Goal: Task Accomplishment & Management: Use online tool/utility

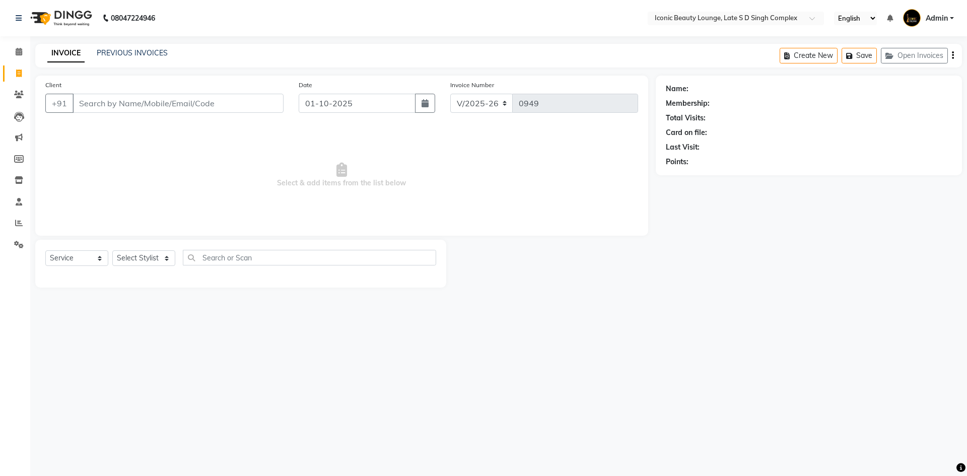
select select "6614"
select select "service"
select select "6614"
select select "service"
click at [22, 199] on icon at bounding box center [19, 202] width 7 height 8
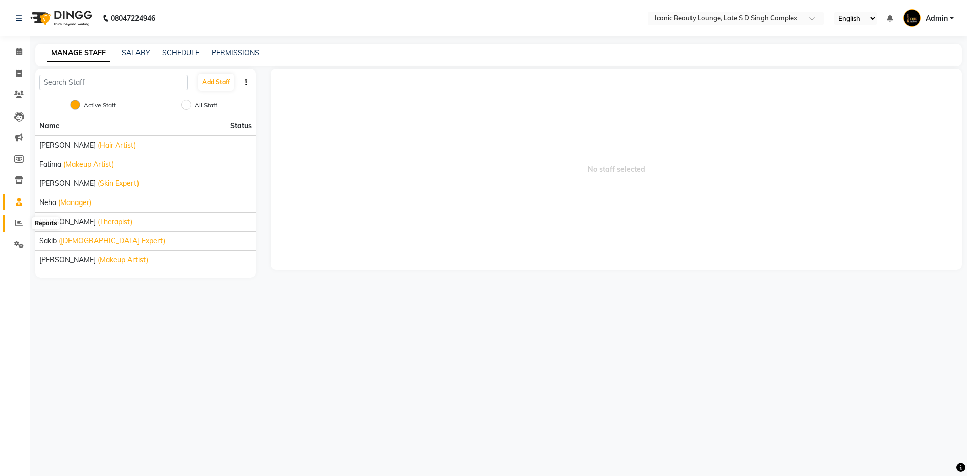
click at [16, 228] on span at bounding box center [19, 224] width 18 height 12
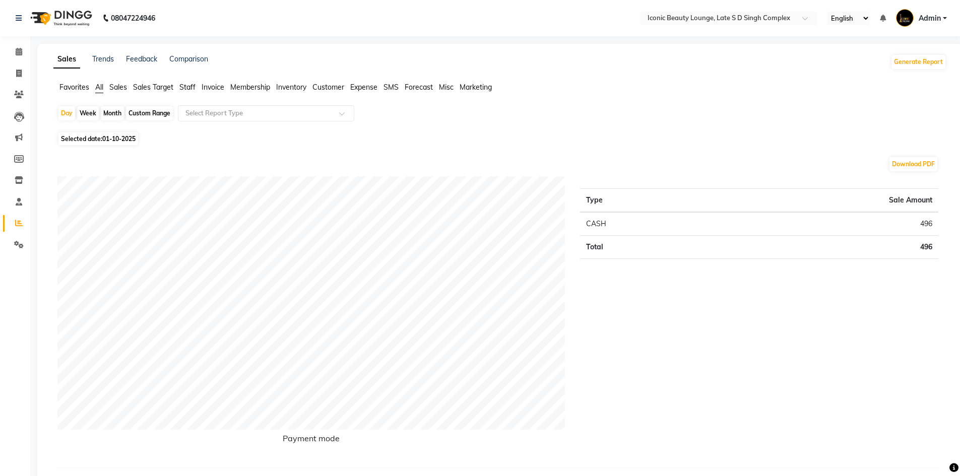
click at [185, 88] on span "Staff" at bounding box center [187, 87] width 16 height 9
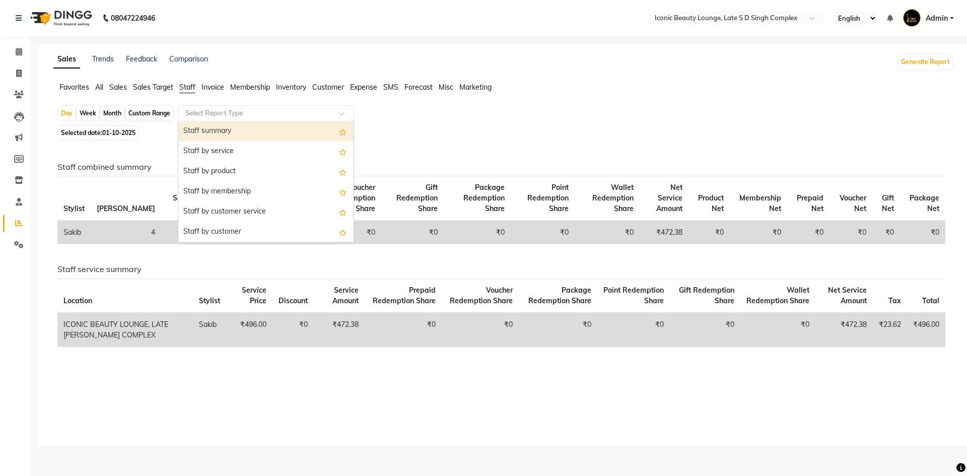
click at [266, 114] on input "text" at bounding box center [255, 113] width 145 height 10
click at [243, 129] on div "Staff summary" at bounding box center [265, 131] width 175 height 20
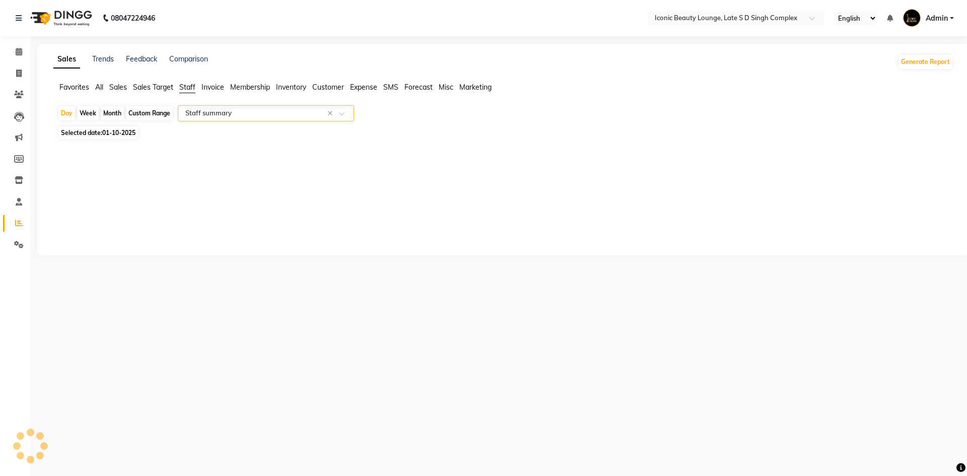
click at [243, 129] on div "Selected date: 01-10-2025" at bounding box center [505, 132] width 896 height 11
select select "full_report"
select select "csv"
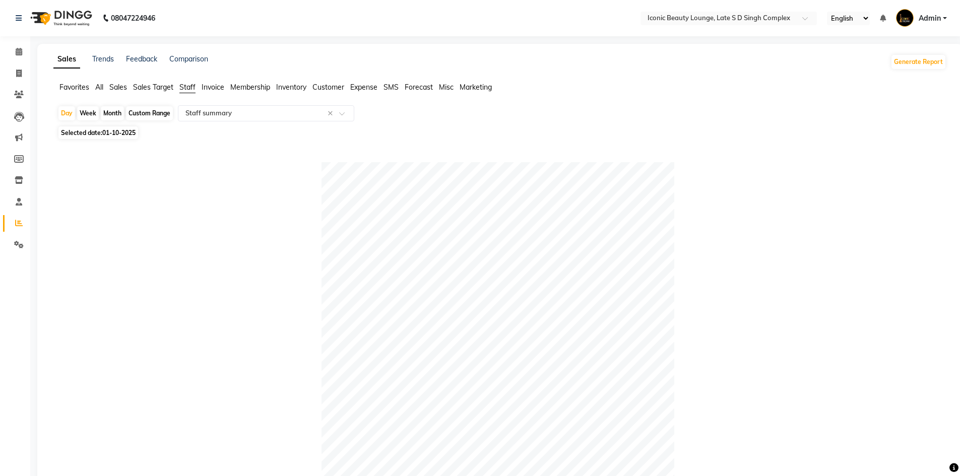
click at [93, 110] on div "Week" at bounding box center [88, 113] width 22 height 14
click at [114, 111] on div "Month" at bounding box center [112, 113] width 23 height 14
select select "10"
select select "2025"
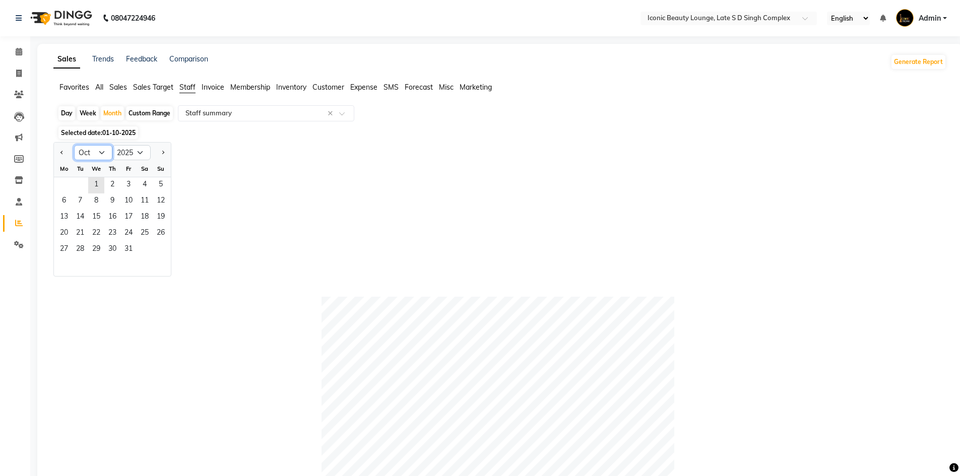
click at [102, 155] on select "Jan Feb Mar Apr May Jun Jul Aug Sep Oct Nov Dec" at bounding box center [93, 152] width 38 height 15
click at [100, 160] on select "Jan Feb Mar Apr May Jun Jul Aug Sep Oct Nov Dec" at bounding box center [93, 152] width 38 height 15
click at [74, 145] on select "Jan Feb Mar Apr May Jun Jul Aug Sep Oct Nov Dec" at bounding box center [93, 152] width 38 height 15
click at [59, 153] on button "Previous month" at bounding box center [62, 153] width 8 height 16
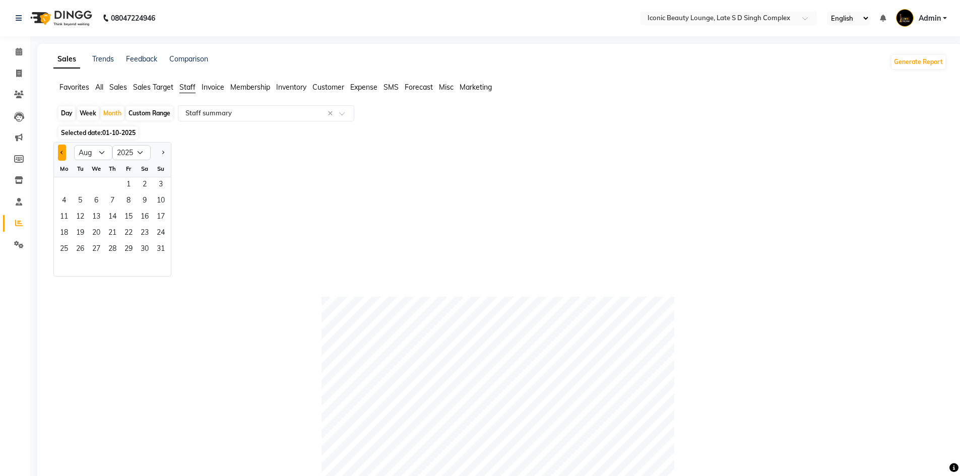
select select "7"
click at [122, 156] on select "2015 2016 2017 2018 2019 2020 2021 2022 2023 2024 2025 2026 2027 2028 2029 2030…" at bounding box center [131, 152] width 38 height 15
select select "2024"
click at [112, 145] on select "2015 2016 2017 2018 2019 2020 2021 2022 2023 2024 2025 2026 2027 2028 2029 2030…" at bounding box center [131, 152] width 38 height 15
click at [62, 152] on span "Previous month" at bounding box center [62, 153] width 4 height 4
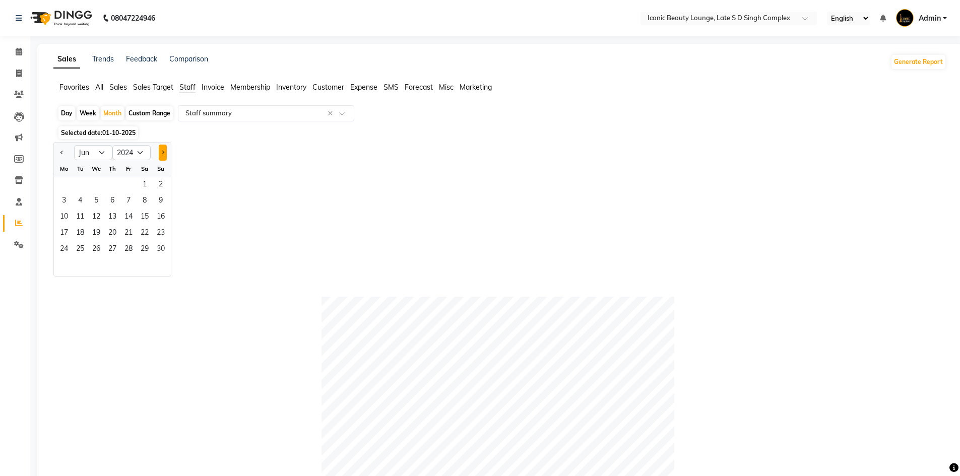
click at [164, 155] on button "Next month" at bounding box center [163, 153] width 8 height 16
click at [59, 155] on button "Previous month" at bounding box center [62, 153] width 8 height 16
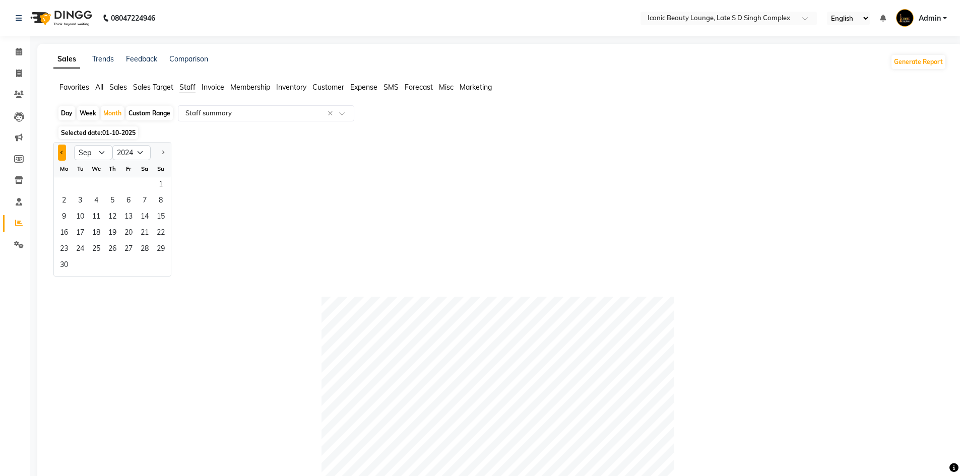
click at [63, 152] on span "Previous month" at bounding box center [62, 153] width 4 height 4
select select "8"
click at [119, 185] on span "1" at bounding box center [112, 185] width 16 height 16
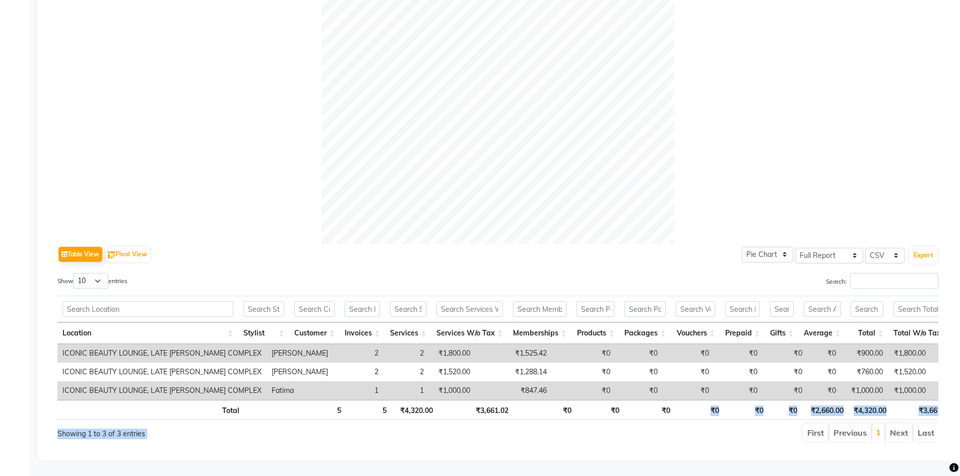
drag, startPoint x: 748, startPoint y: 420, endPoint x: 693, endPoint y: 409, distance: 55.9
click at [693, 409] on div "Show 10 25 50 100 entries Search: Location Stylist Customer Invoices Services S…" at bounding box center [497, 358] width 881 height 170
click at [918, 247] on button "Export" at bounding box center [923, 255] width 28 height 17
click at [664, 245] on div "Table View Pivot View Pie Chart Bar Chart Select Full Report Filtered Report Se…" at bounding box center [497, 254] width 881 height 21
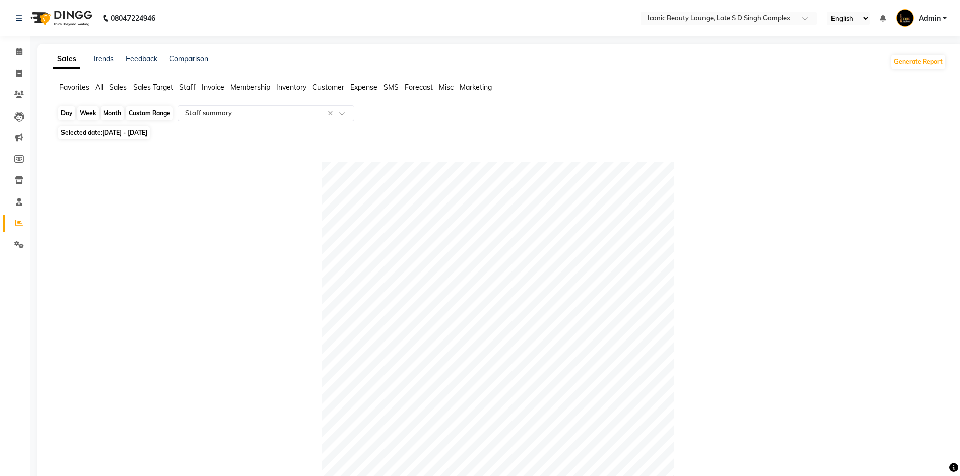
click at [117, 110] on div "Month" at bounding box center [112, 113] width 23 height 14
select select "8"
select select "2024"
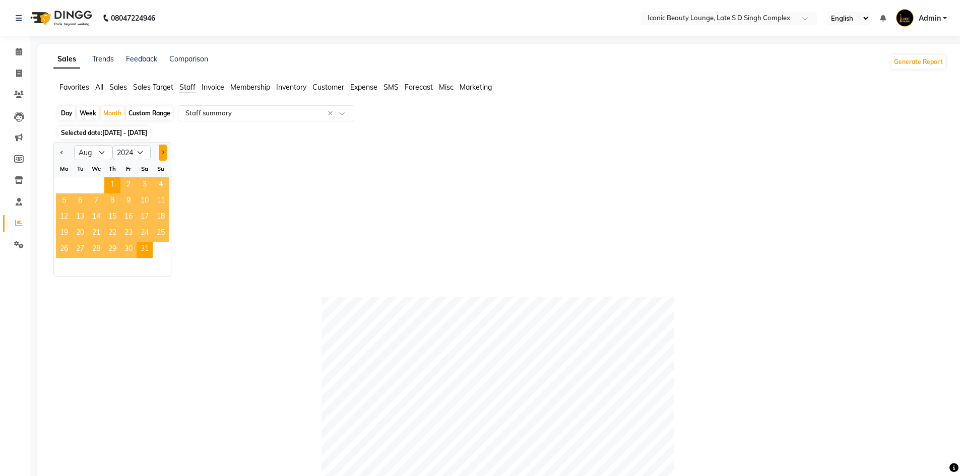
click at [165, 150] on button "Next month" at bounding box center [163, 153] width 8 height 16
select select "9"
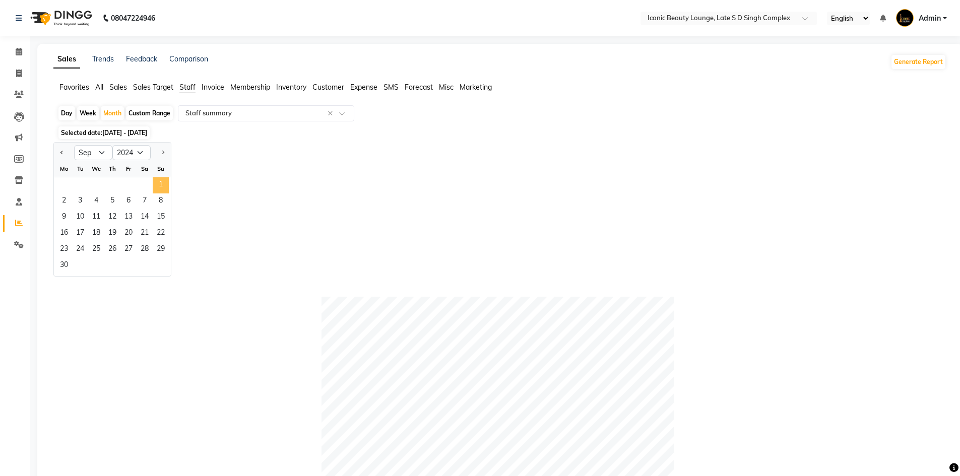
click at [163, 182] on span "1" at bounding box center [161, 185] width 16 height 16
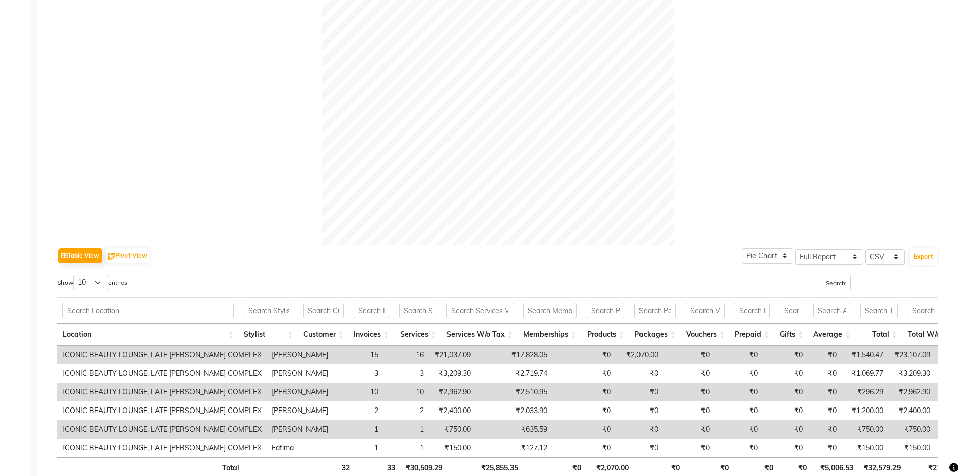
scroll to position [342, 0]
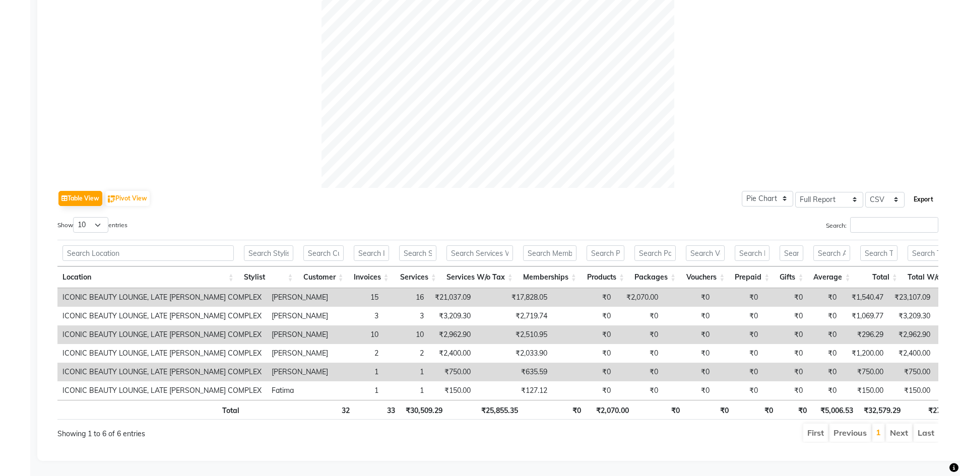
click at [924, 191] on button "Export" at bounding box center [923, 199] width 28 height 17
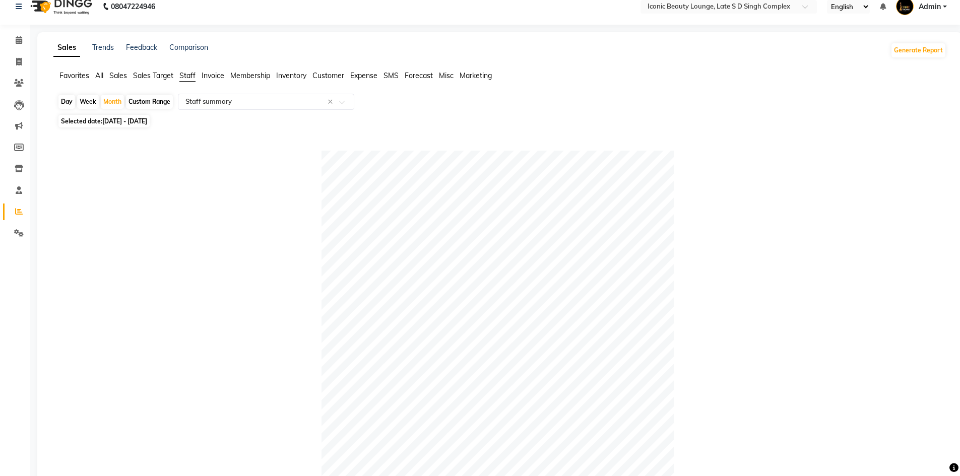
scroll to position [0, 0]
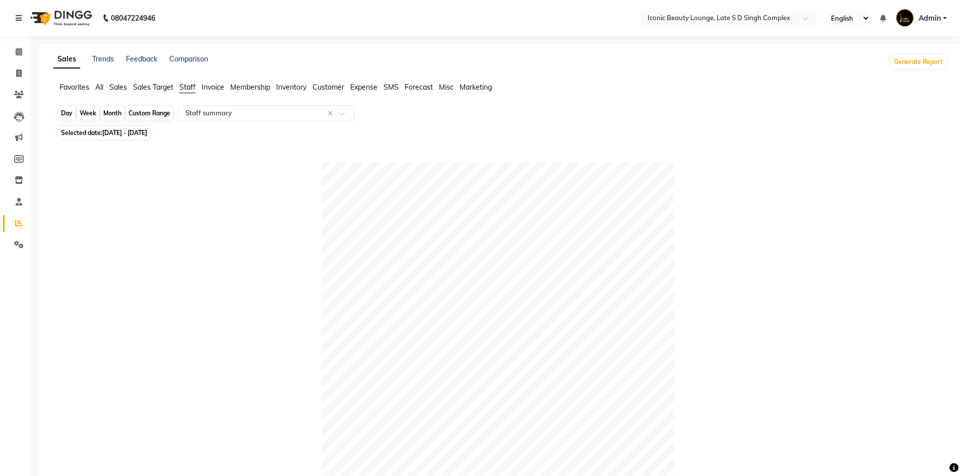
click at [122, 112] on div "Month" at bounding box center [112, 113] width 23 height 14
select select "9"
select select "2024"
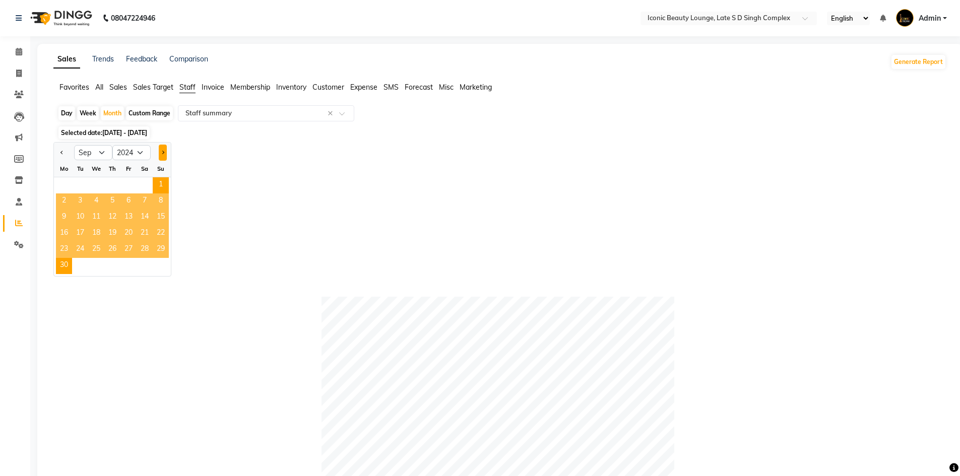
click at [165, 152] on button "Next month" at bounding box center [163, 153] width 8 height 16
select select "10"
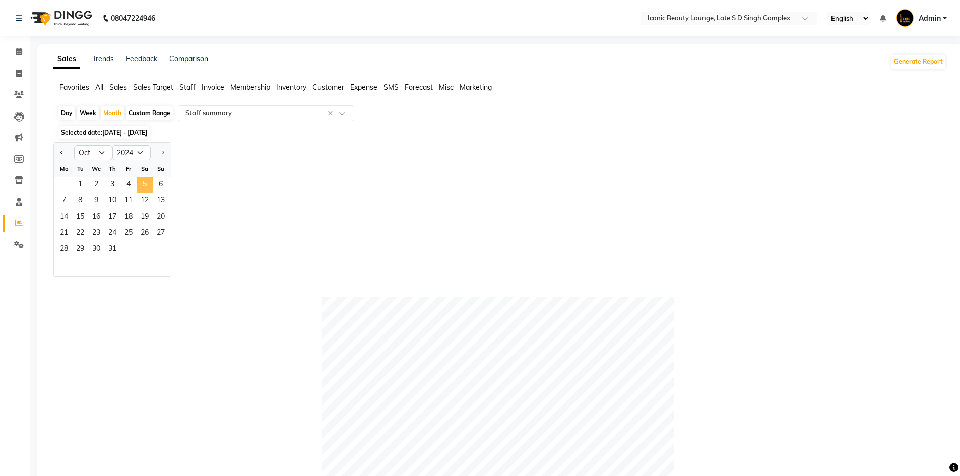
click at [137, 184] on span "5" at bounding box center [145, 185] width 16 height 16
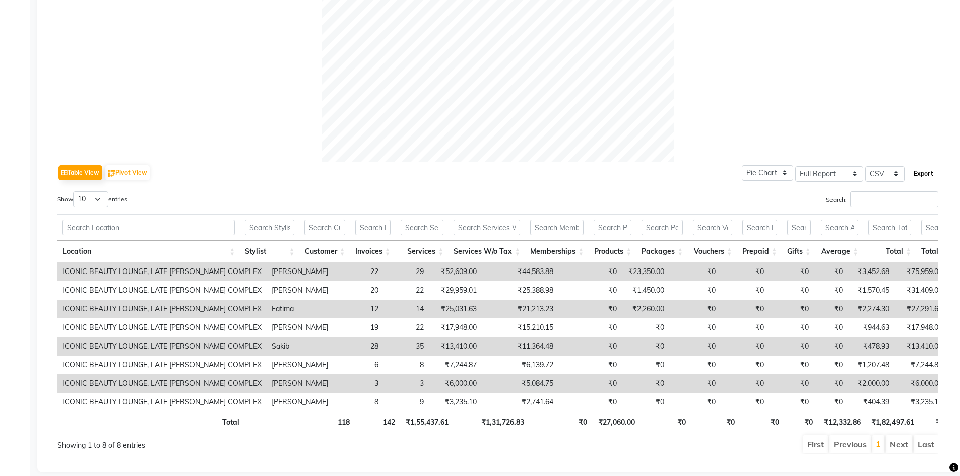
click at [917, 171] on button "Export" at bounding box center [923, 173] width 28 height 17
click at [923, 172] on button "Export" at bounding box center [923, 173] width 28 height 17
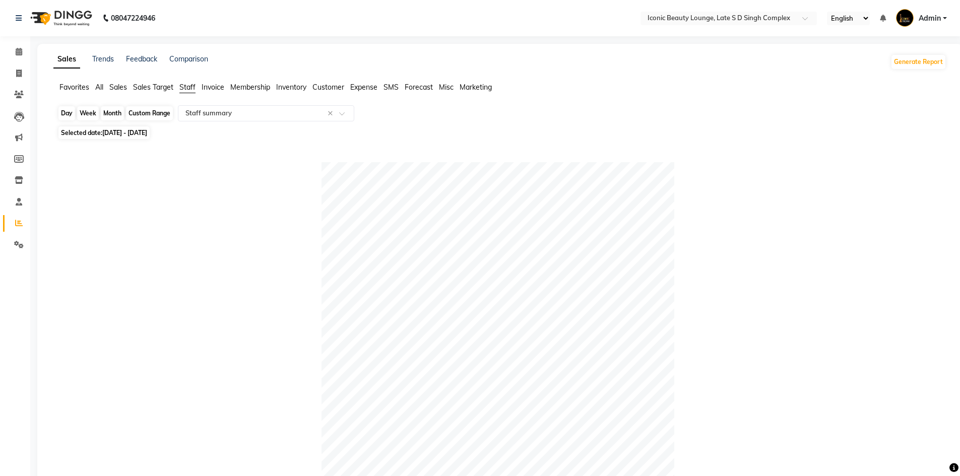
click at [114, 110] on div "Month" at bounding box center [112, 113] width 23 height 14
select select "10"
select select "2024"
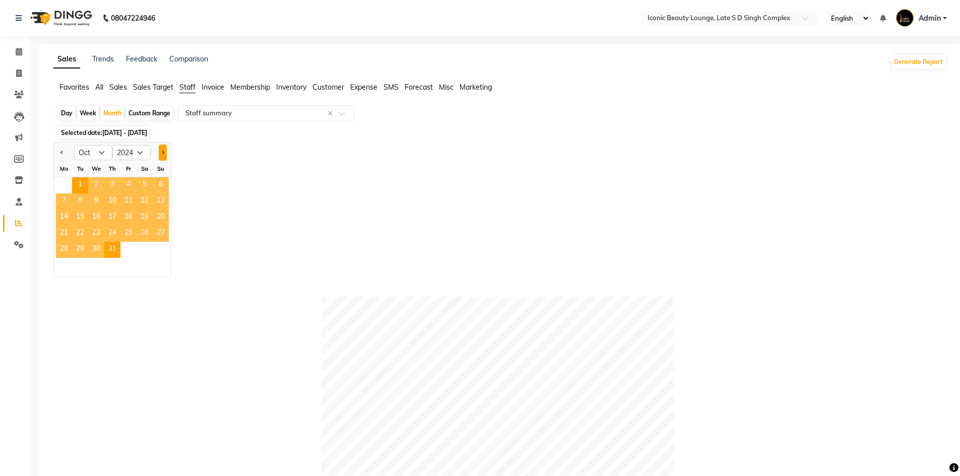
click at [163, 155] on button "Next month" at bounding box center [163, 153] width 8 height 16
select select "11"
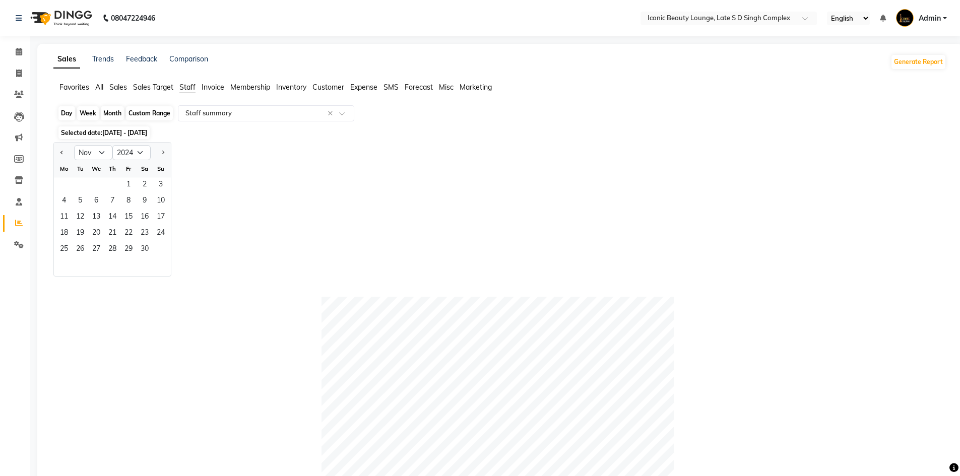
click at [111, 114] on div "Month" at bounding box center [112, 113] width 23 height 14
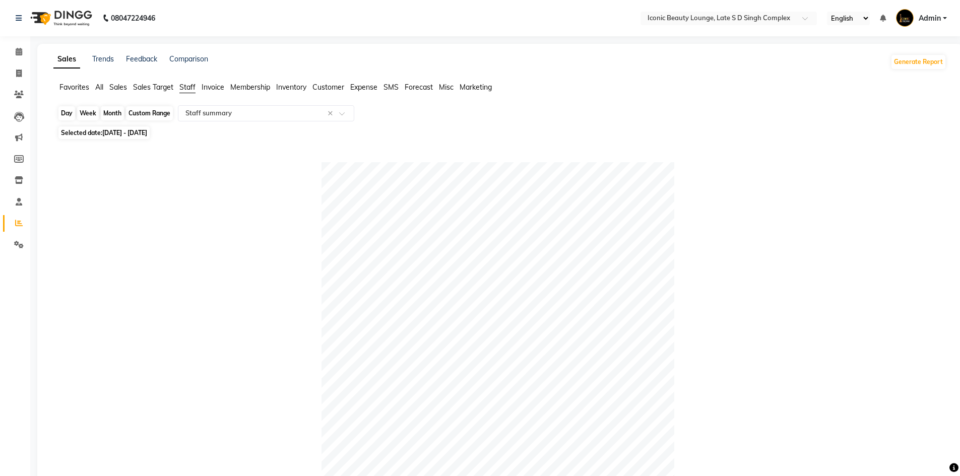
click at [112, 115] on div "Month" at bounding box center [112, 113] width 23 height 14
select select "10"
select select "2024"
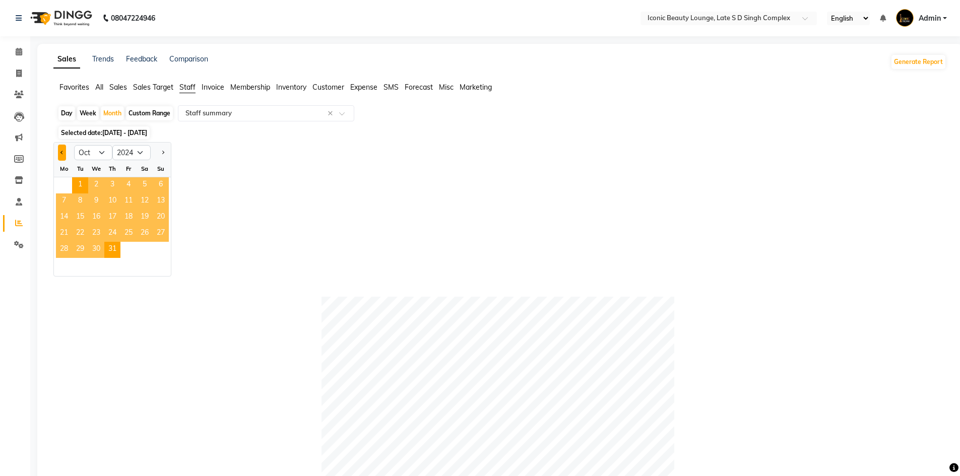
click at [62, 153] on span "Previous month" at bounding box center [62, 153] width 4 height 4
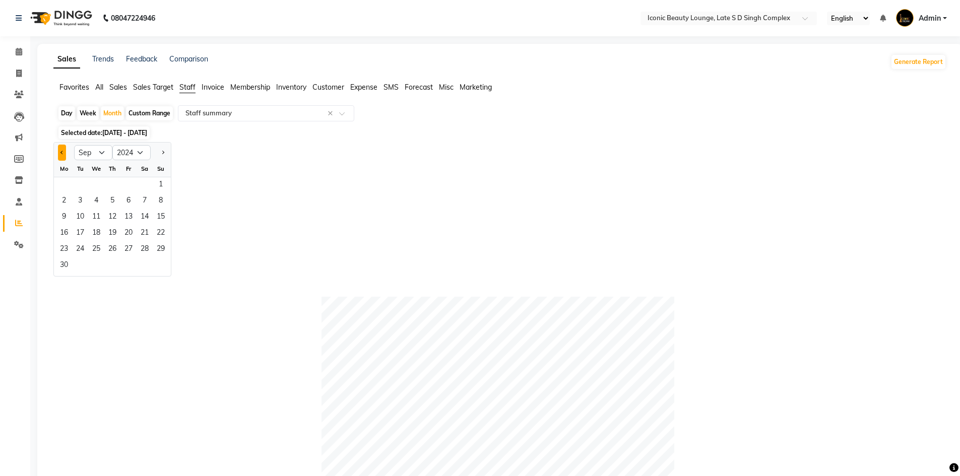
click at [62, 153] on span "Previous month" at bounding box center [62, 153] width 4 height 4
click at [165, 152] on button "Next month" at bounding box center [163, 153] width 8 height 16
click at [164, 156] on button "Next month" at bounding box center [163, 153] width 8 height 16
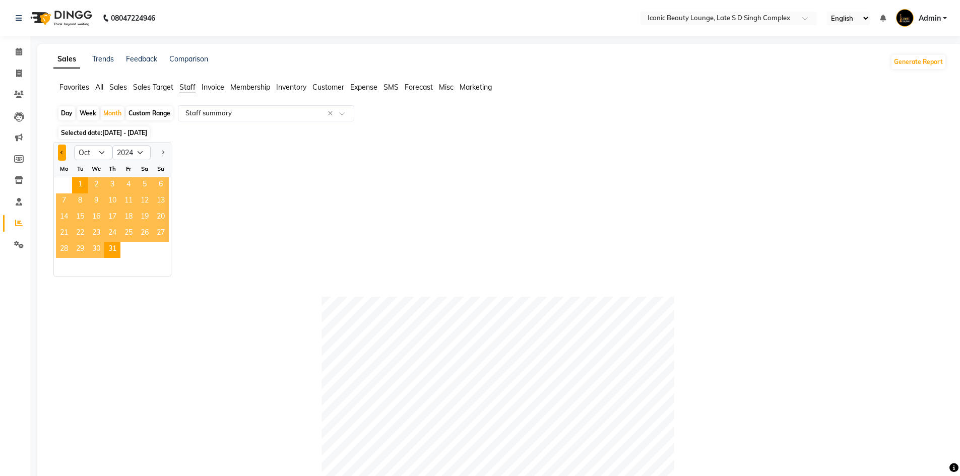
click at [61, 153] on span "Previous month" at bounding box center [62, 153] width 4 height 4
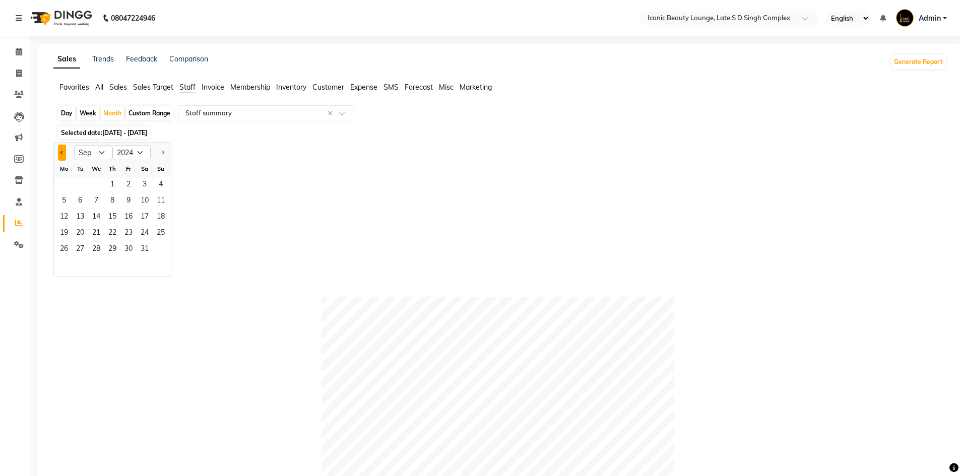
select select "8"
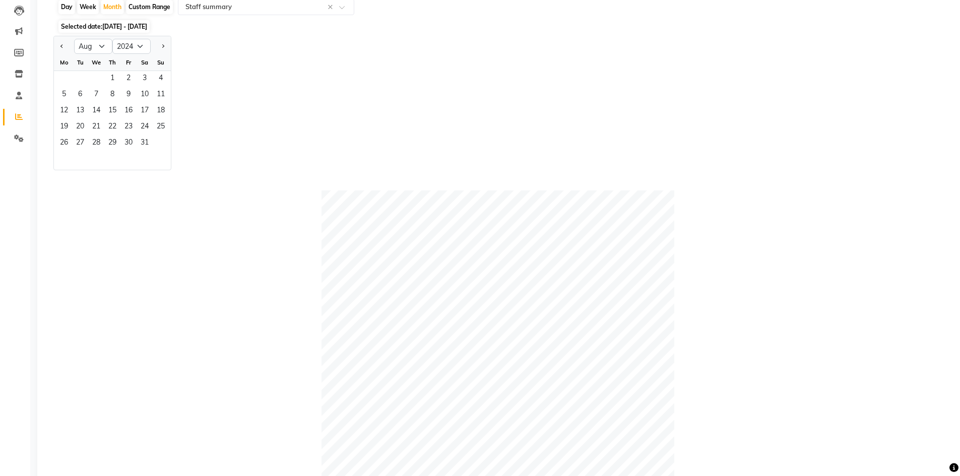
scroll to position [151, 0]
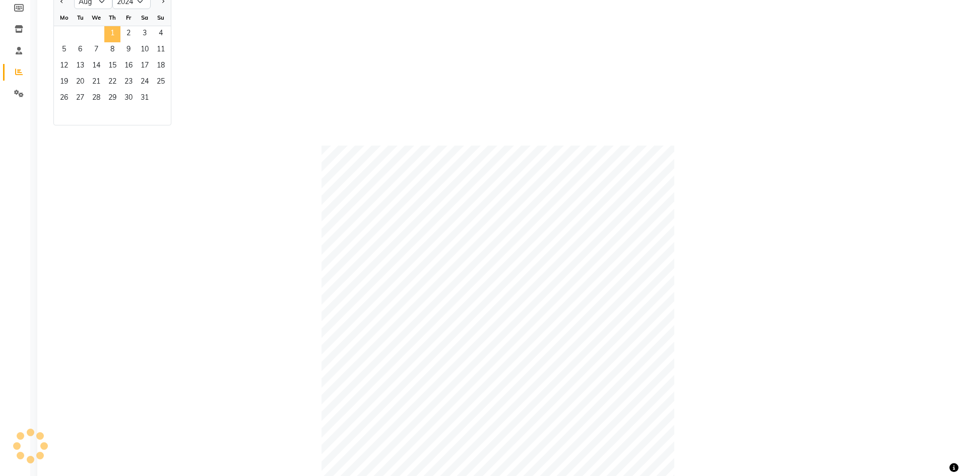
click at [114, 38] on span "1" at bounding box center [112, 34] width 16 height 16
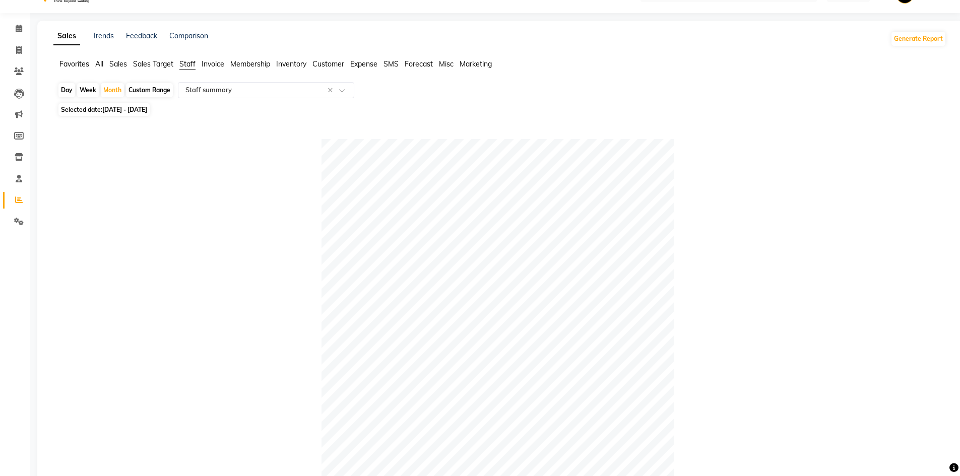
scroll to position [0, 0]
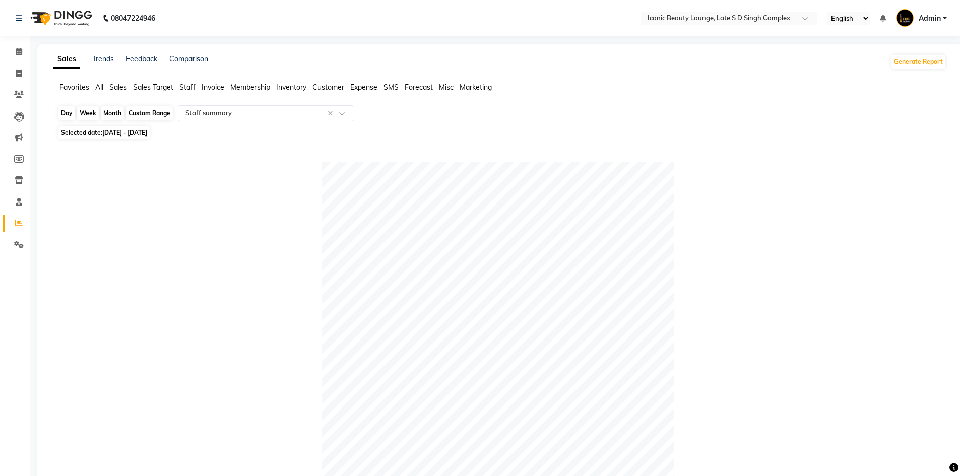
click at [114, 111] on div "Month" at bounding box center [112, 113] width 23 height 14
select select "8"
select select "2024"
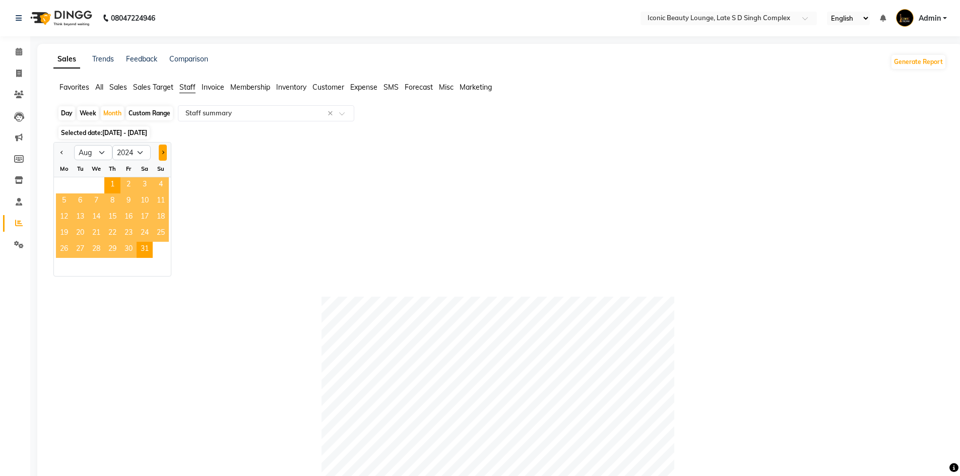
click at [163, 153] on span "Next month" at bounding box center [163, 153] width 4 height 4
select select "9"
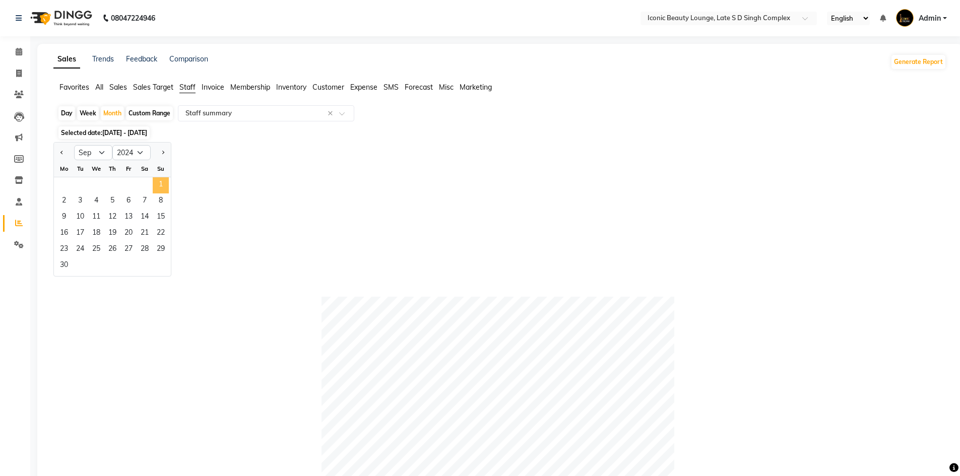
click at [157, 187] on span "1" at bounding box center [161, 185] width 16 height 16
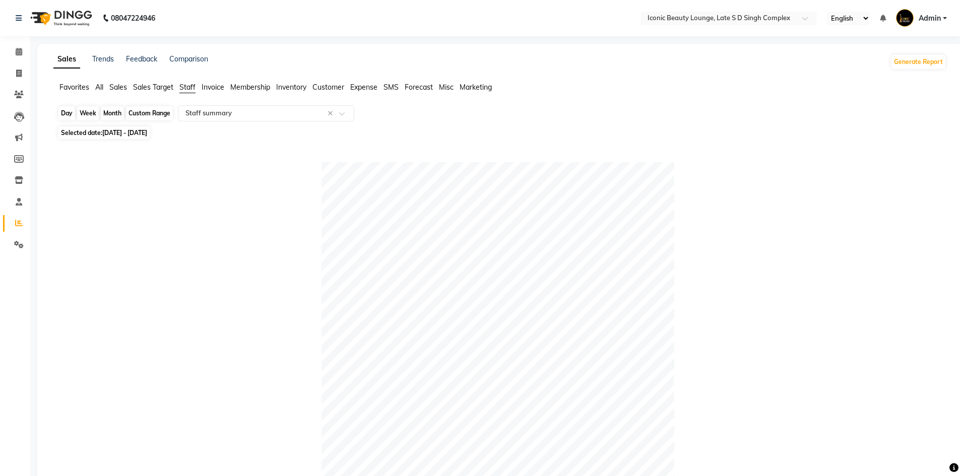
click at [120, 111] on div "Month" at bounding box center [112, 113] width 23 height 14
select select "9"
select select "2024"
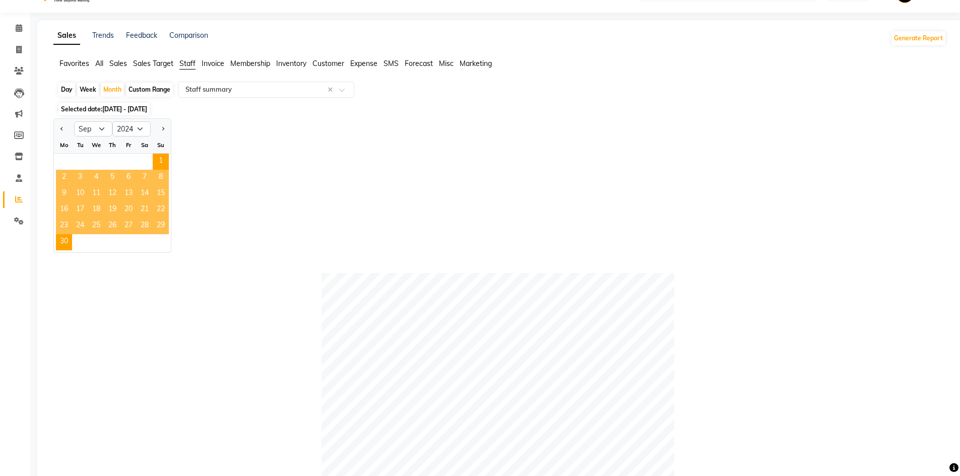
scroll to position [23, 0]
click at [108, 92] on div "Month" at bounding box center [112, 90] width 23 height 14
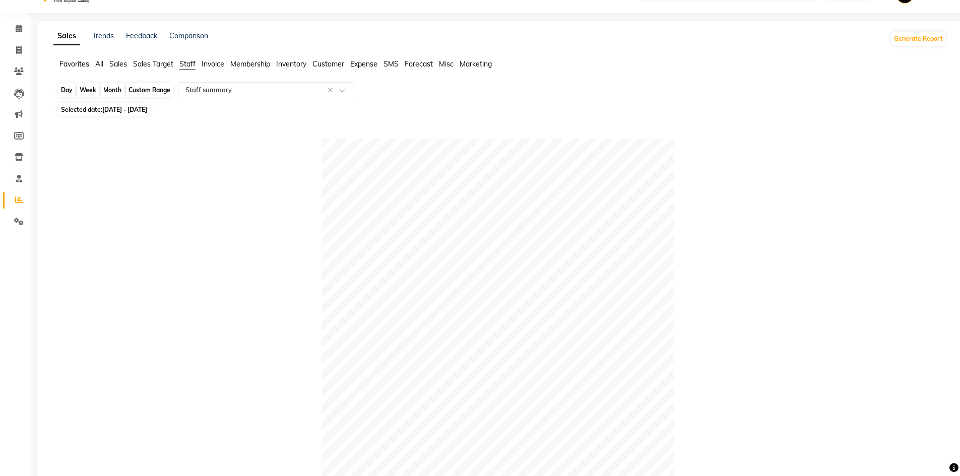
click at [117, 91] on div "Month" at bounding box center [112, 90] width 23 height 14
select select "9"
select select "2024"
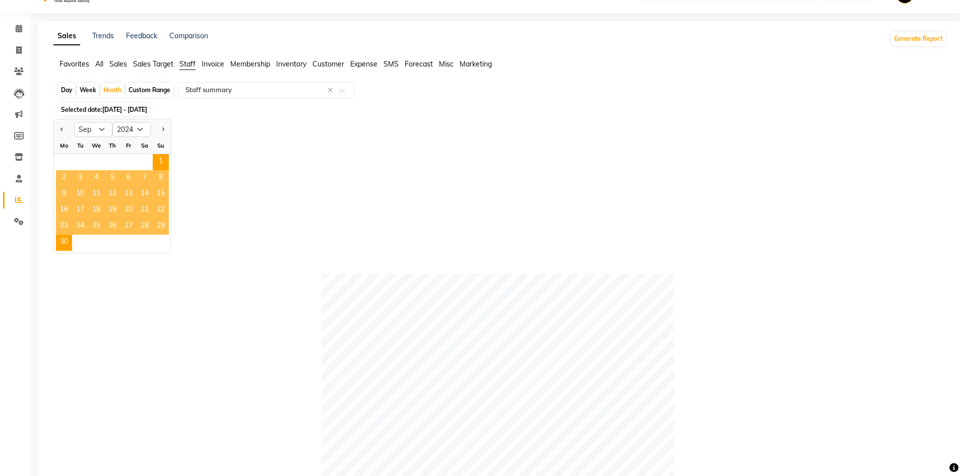
click at [167, 129] on div at bounding box center [161, 129] width 20 height 16
click at [165, 129] on button "Next month" at bounding box center [163, 129] width 8 height 16
select select "10"
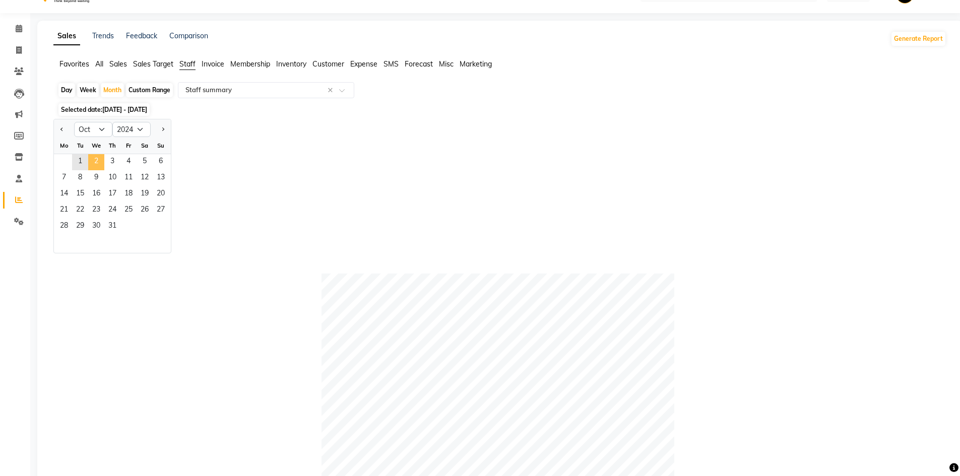
click at [95, 164] on span "2" at bounding box center [96, 162] width 16 height 16
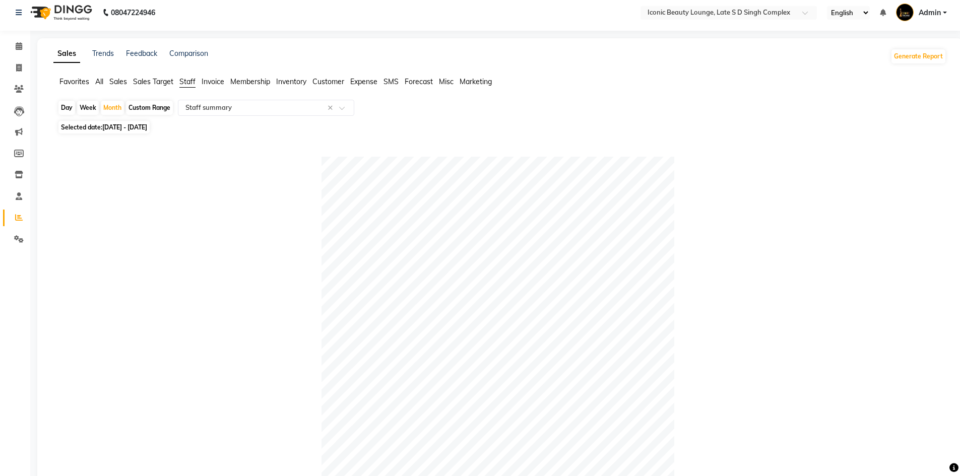
scroll to position [0, 0]
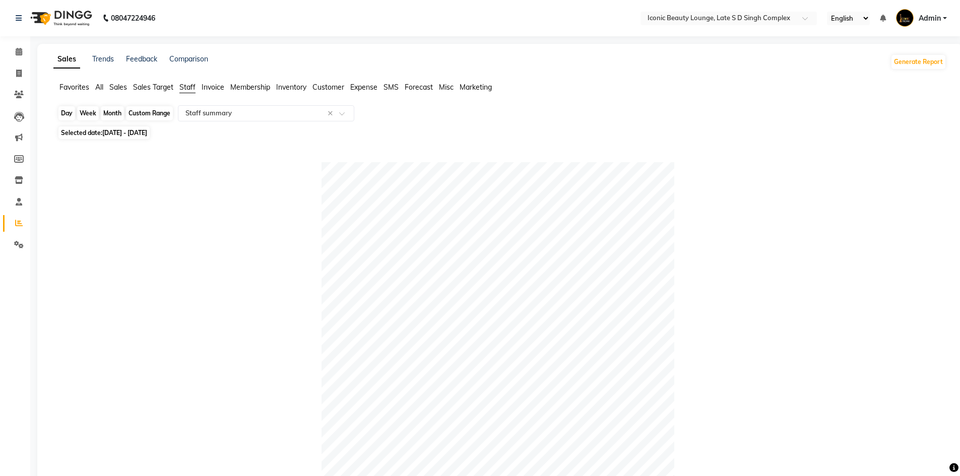
click at [111, 114] on div "Month" at bounding box center [112, 113] width 23 height 14
select select "10"
select select "2024"
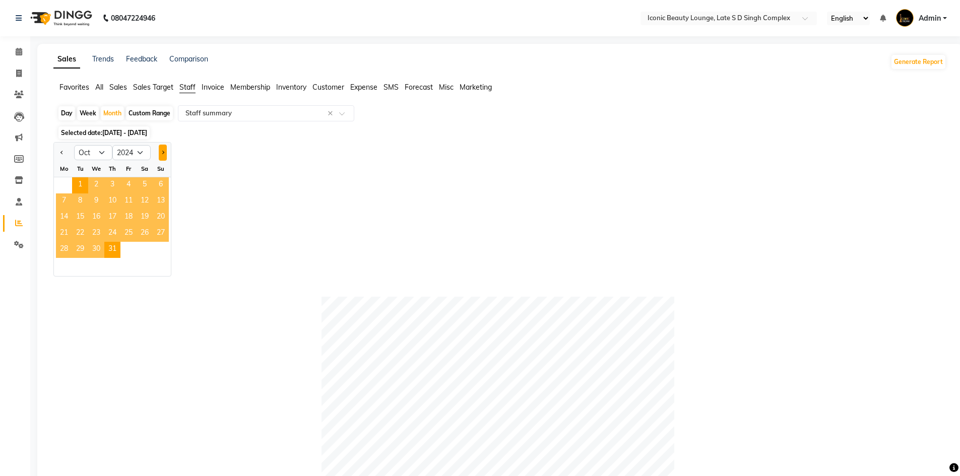
click at [161, 154] on button "Next month" at bounding box center [163, 153] width 8 height 16
select select "11"
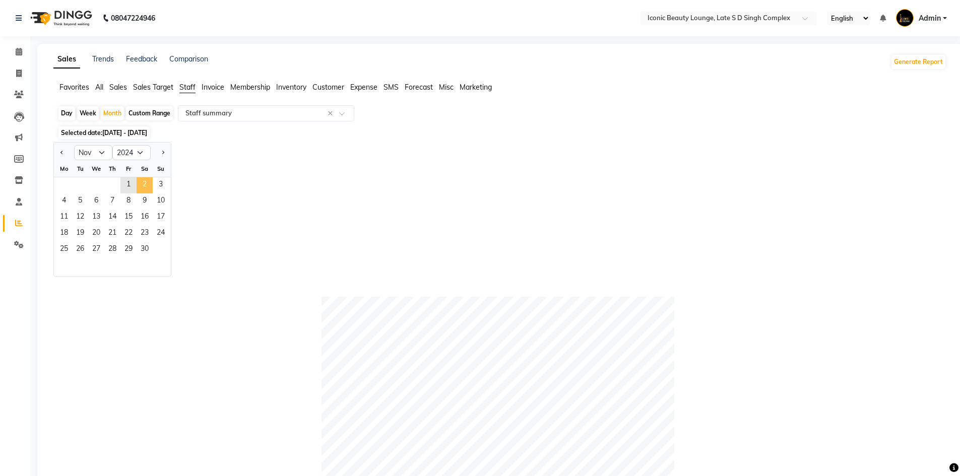
click at [149, 189] on span "2" at bounding box center [145, 185] width 16 height 16
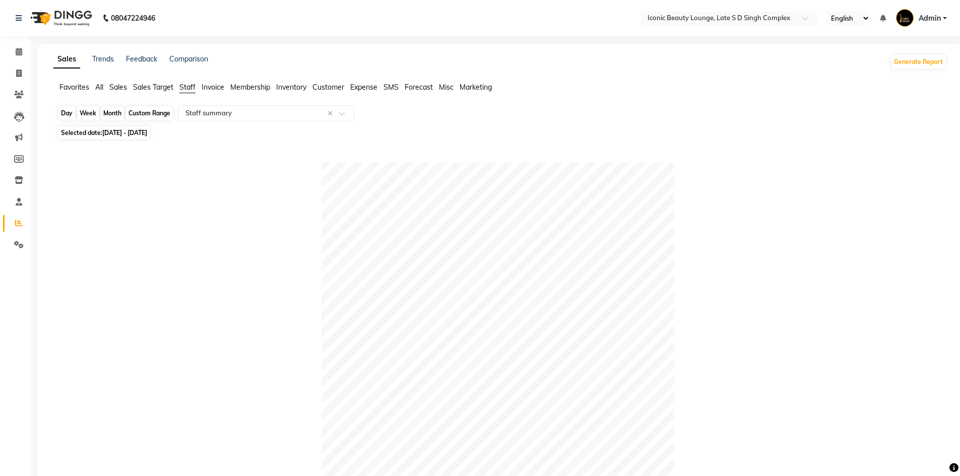
click at [110, 113] on div "Month" at bounding box center [112, 113] width 23 height 14
select select "11"
select select "2024"
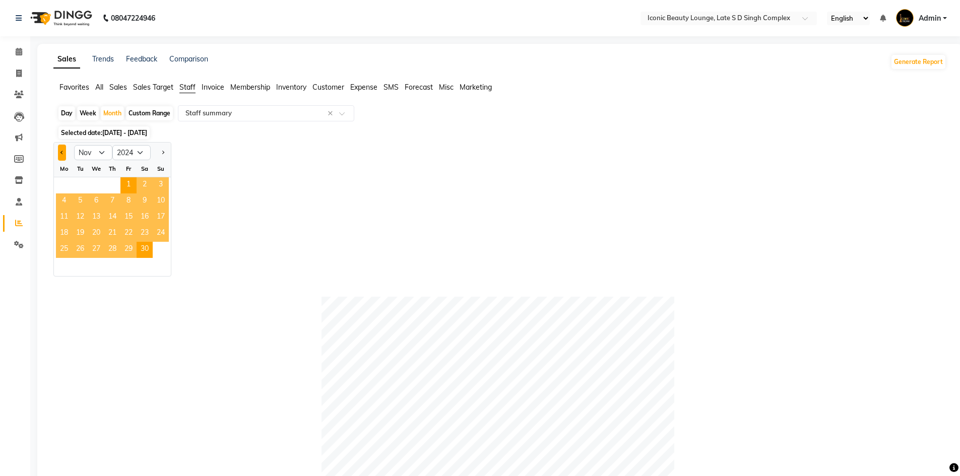
click at [60, 149] on button "Previous month" at bounding box center [62, 153] width 8 height 16
select select "10"
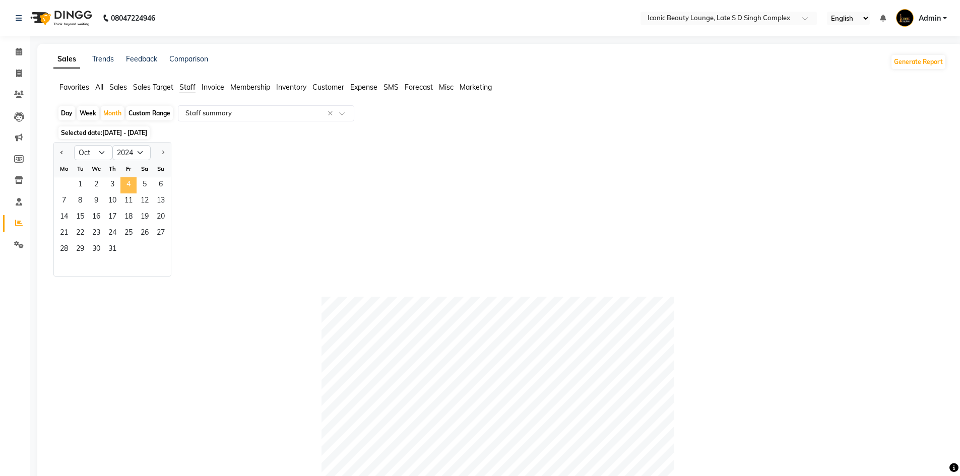
click at [131, 183] on span "4" at bounding box center [128, 185] width 16 height 16
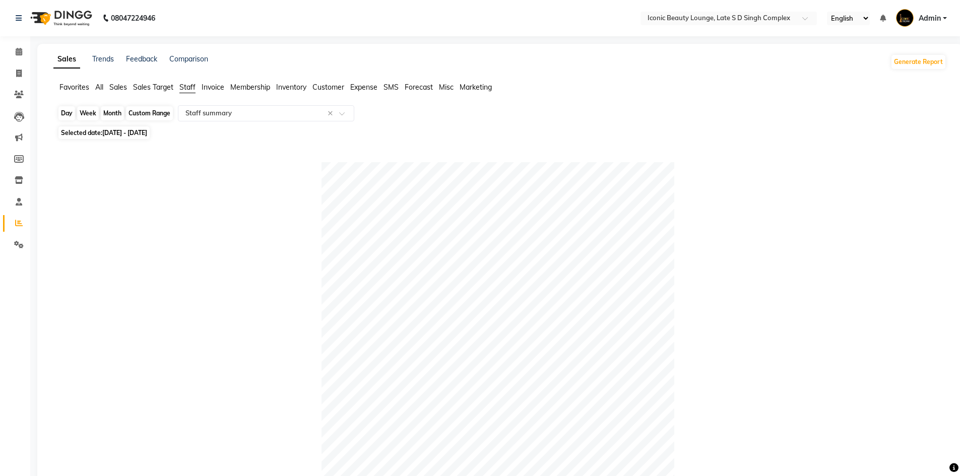
click at [115, 115] on div "Month" at bounding box center [112, 113] width 23 height 14
select select "10"
select select "2024"
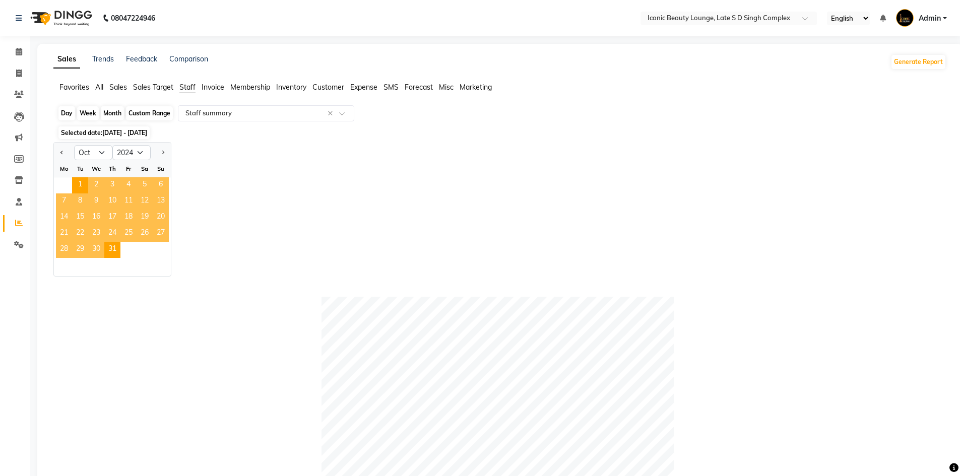
click at [115, 117] on div "Month" at bounding box center [112, 113] width 23 height 14
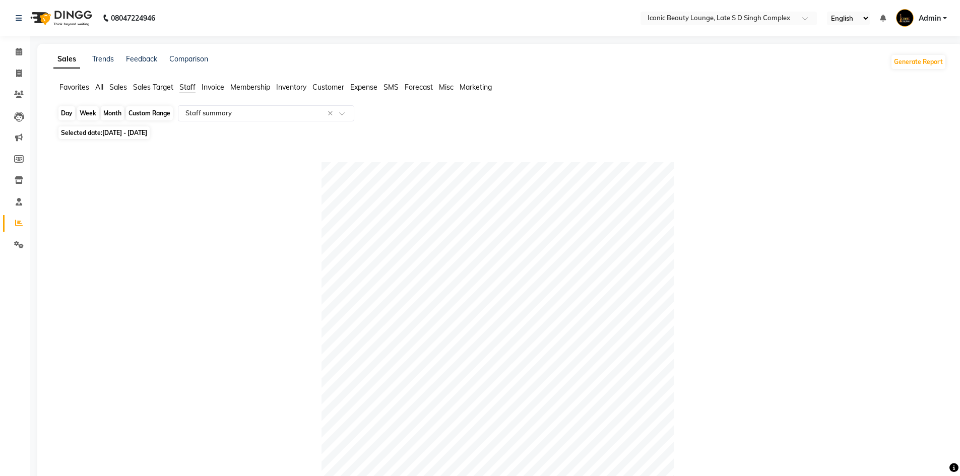
click at [108, 109] on div "Month" at bounding box center [112, 113] width 23 height 14
select select "10"
select select "2024"
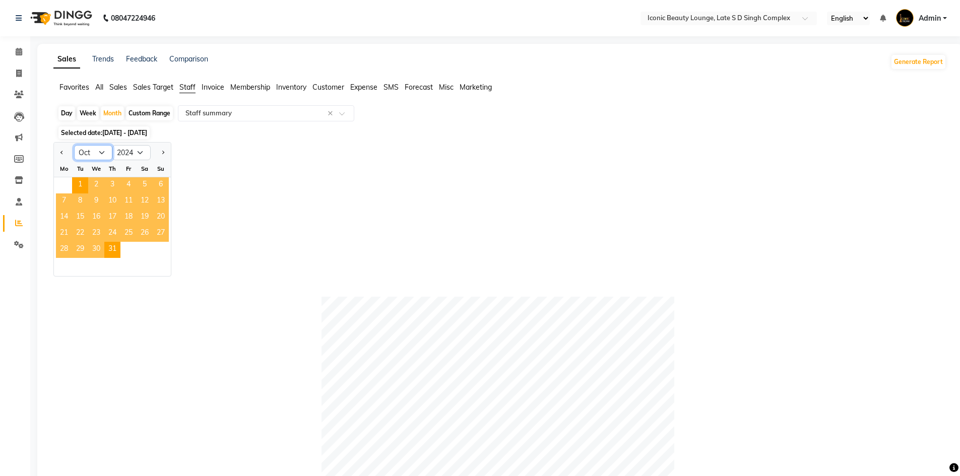
click at [106, 154] on select "Jan Feb Mar Apr May Jun Jul Aug Sep Oct Nov Dec" at bounding box center [93, 152] width 38 height 15
select select "11"
click at [74, 145] on select "Jan Feb Mar Apr May Jun Jul Aug Sep Oct Nov Dec" at bounding box center [93, 152] width 38 height 15
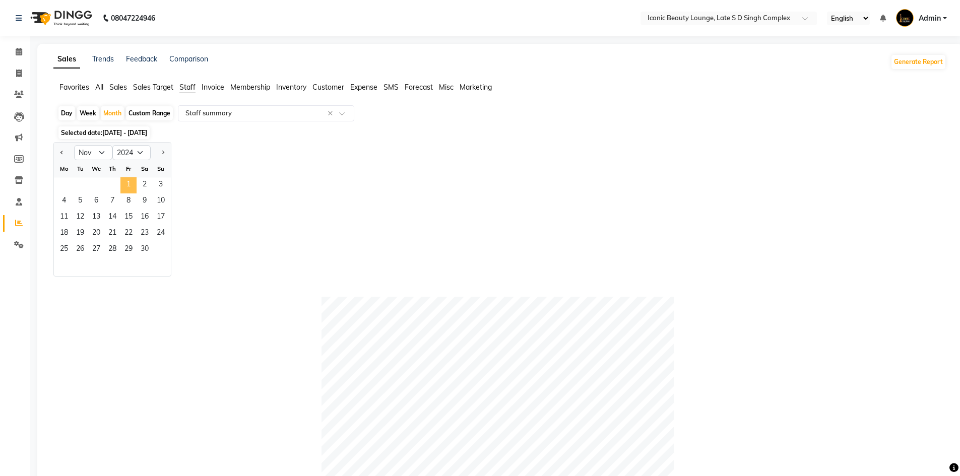
click at [131, 189] on span "1" at bounding box center [128, 185] width 16 height 16
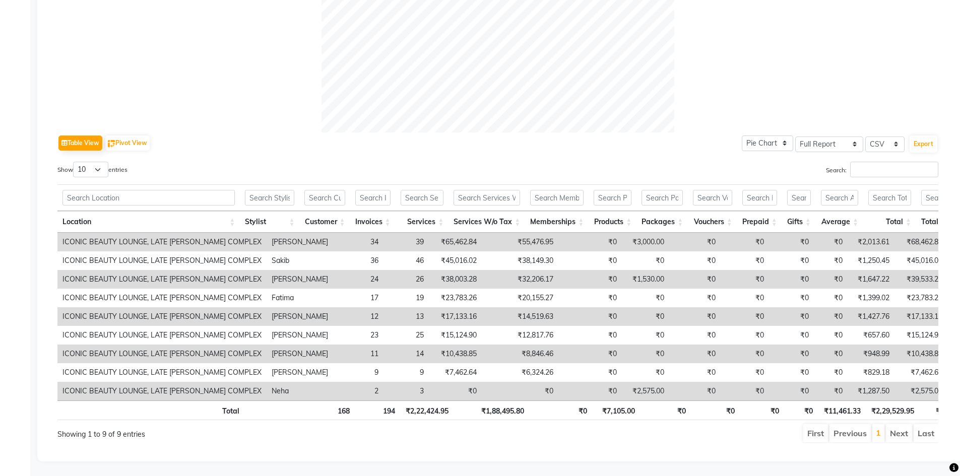
scroll to position [398, 0]
click at [922, 135] on button "Export" at bounding box center [923, 143] width 28 height 17
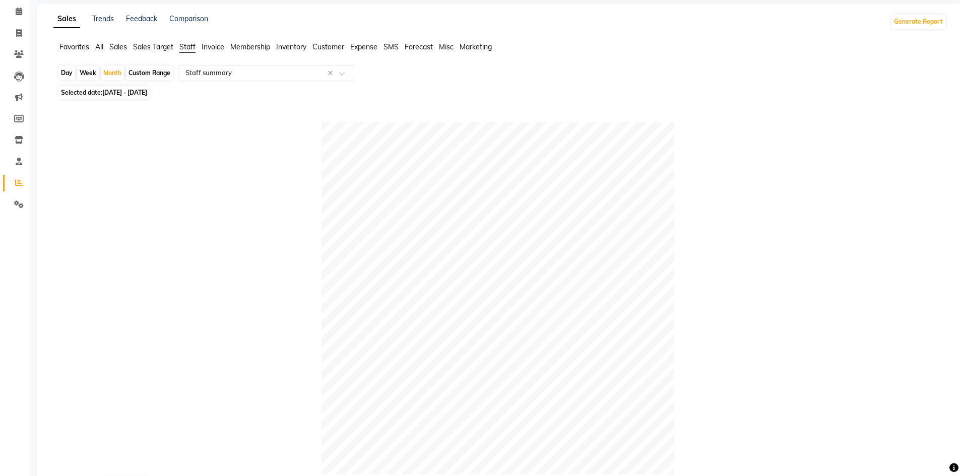
scroll to position [0, 0]
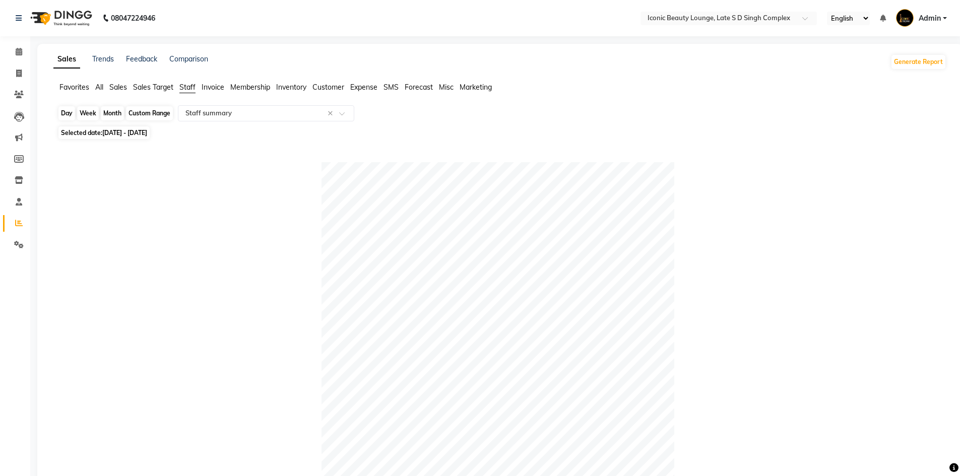
click at [108, 111] on div "Month" at bounding box center [112, 113] width 23 height 14
select select "11"
select select "2024"
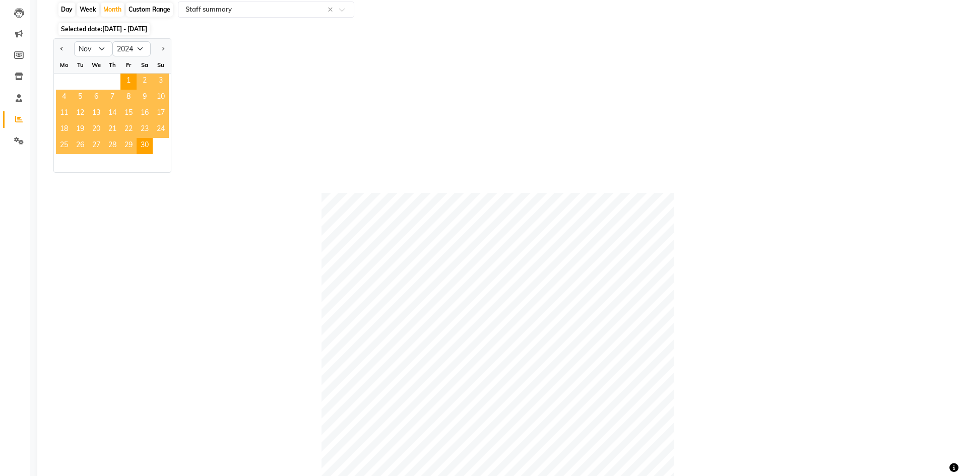
scroll to position [79, 0]
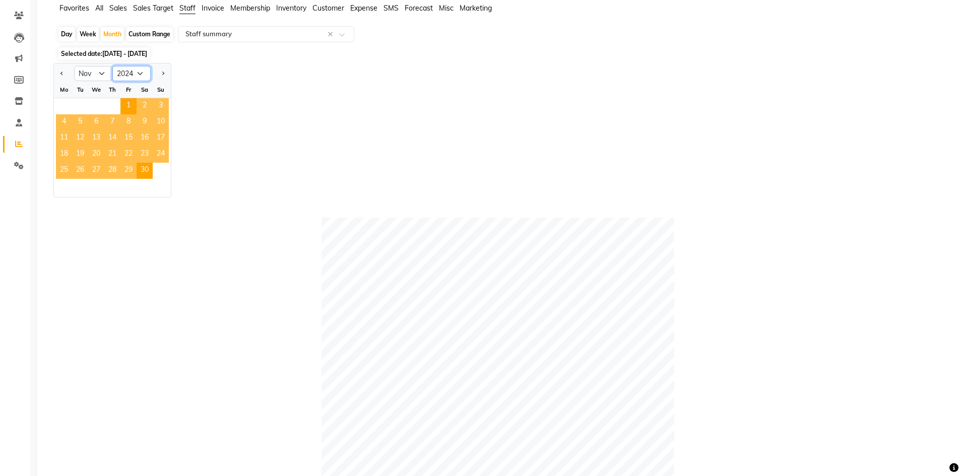
click at [144, 74] on select "2014 2015 2016 2017 2018 2019 2020 2021 2022 2023 2024 2025 2026 2027 2028 2029…" at bounding box center [131, 73] width 38 height 15
click at [112, 66] on select "2014 2015 2016 2017 2018 2019 2020 2021 2022 2023 2024 2025 2026 2027 2028 2029…" at bounding box center [131, 73] width 38 height 15
click at [164, 74] on button "Next month" at bounding box center [163, 73] width 8 height 16
select select "12"
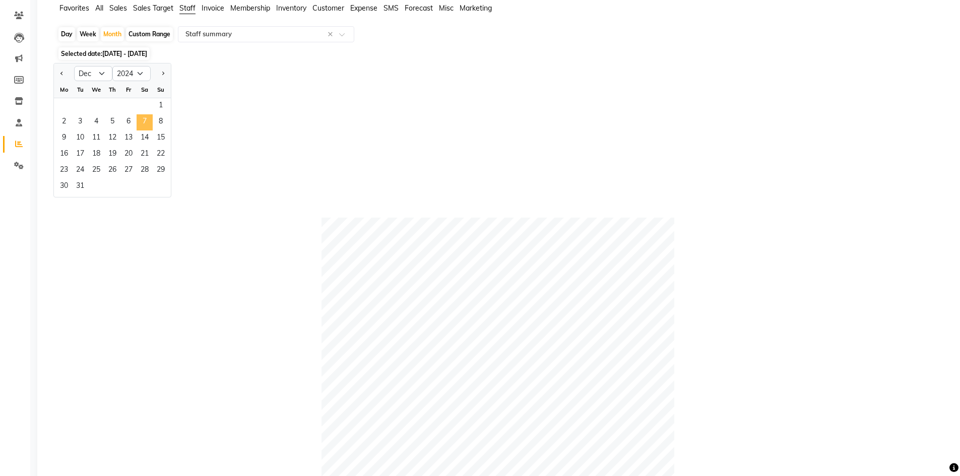
click at [151, 118] on span "7" at bounding box center [145, 122] width 16 height 16
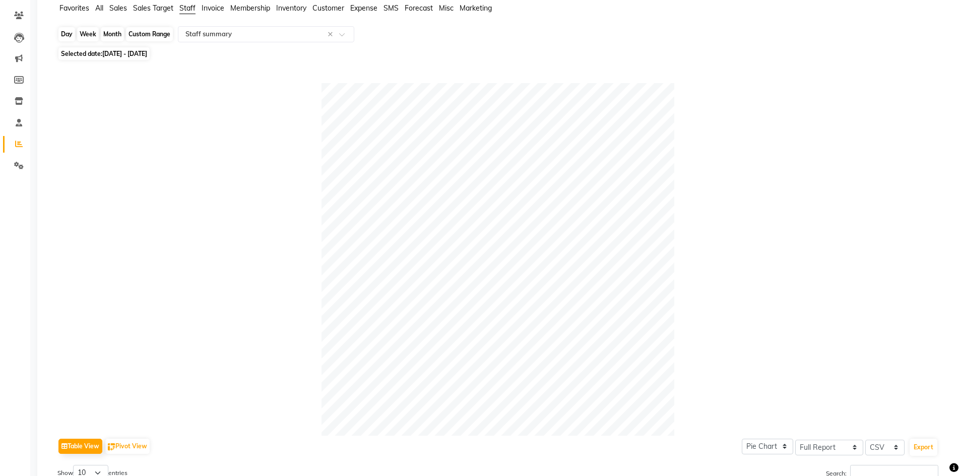
click at [109, 33] on div "Month" at bounding box center [112, 34] width 23 height 14
select select "12"
select select "2024"
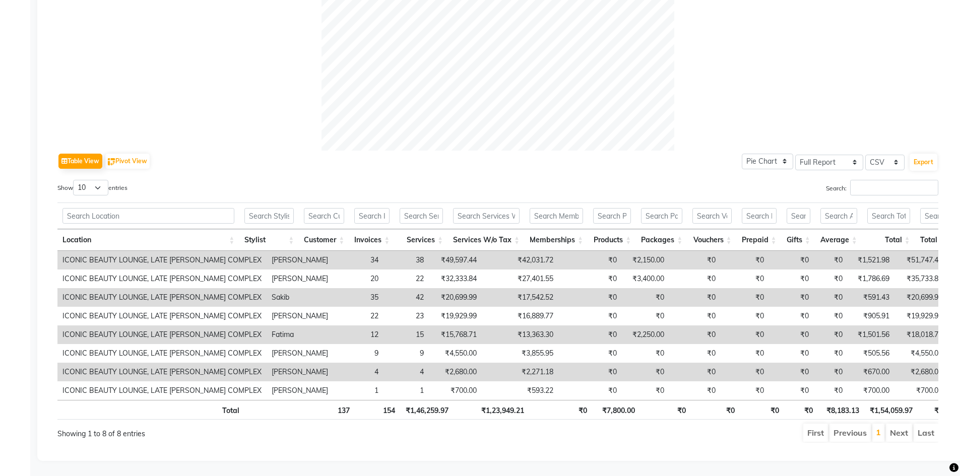
scroll to position [514, 0]
click at [920, 154] on button "Export" at bounding box center [923, 162] width 28 height 17
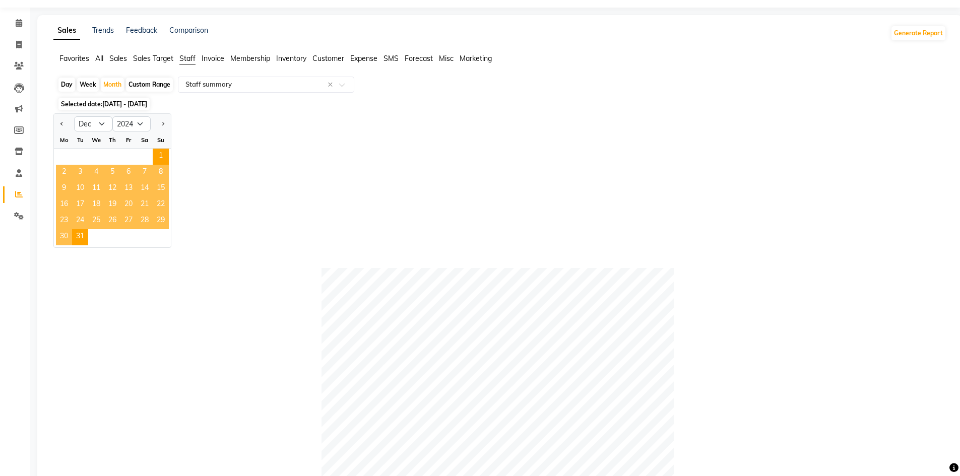
scroll to position [10, 0]
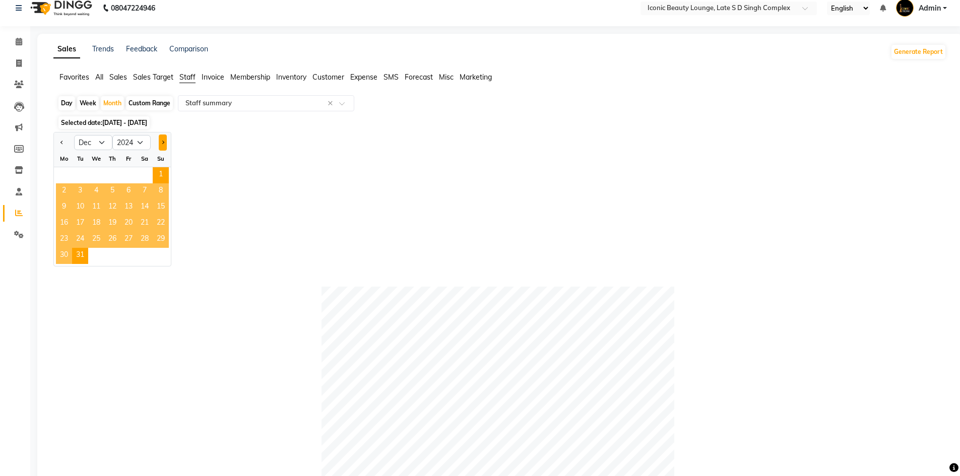
click at [161, 145] on button "Next month" at bounding box center [163, 142] width 8 height 16
select select "1"
select select "2025"
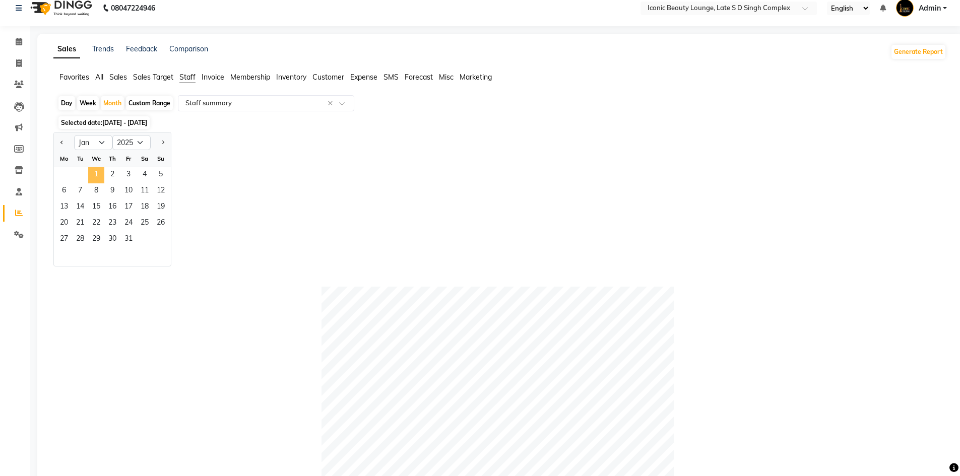
click at [91, 176] on span "1" at bounding box center [96, 175] width 16 height 16
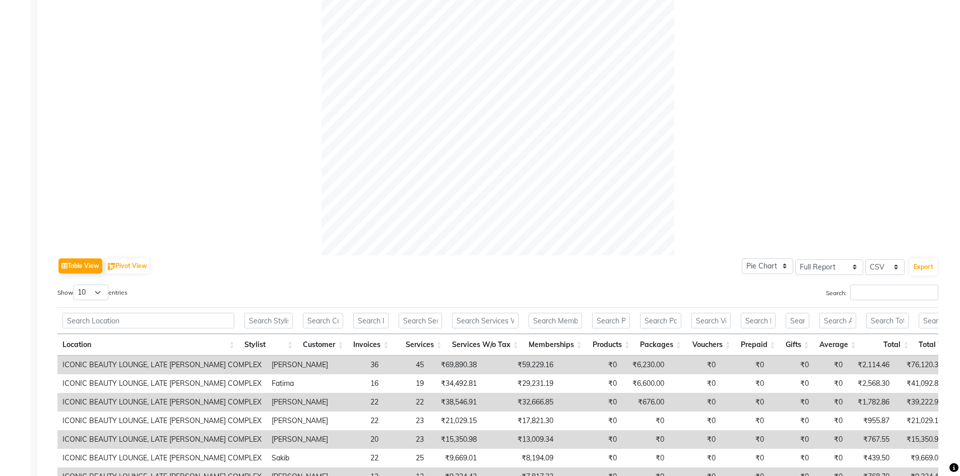
scroll to position [77, 0]
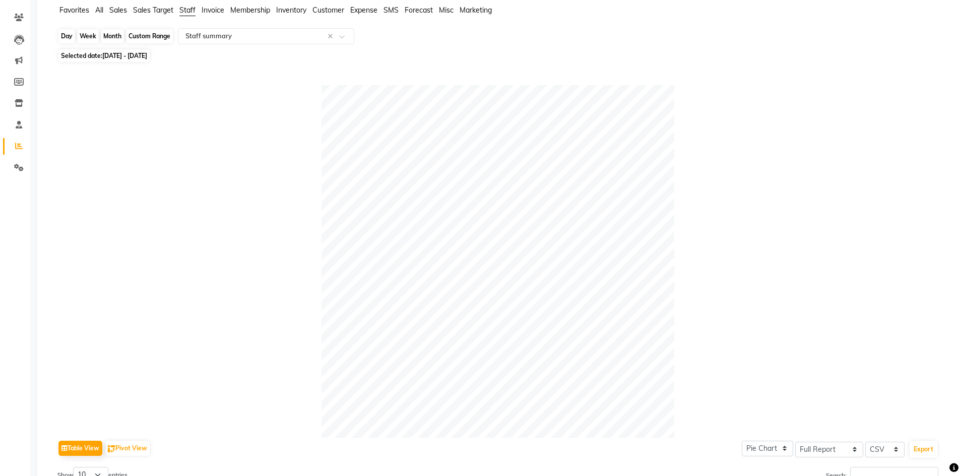
click at [117, 34] on div "Month" at bounding box center [112, 36] width 23 height 14
select select "2025"
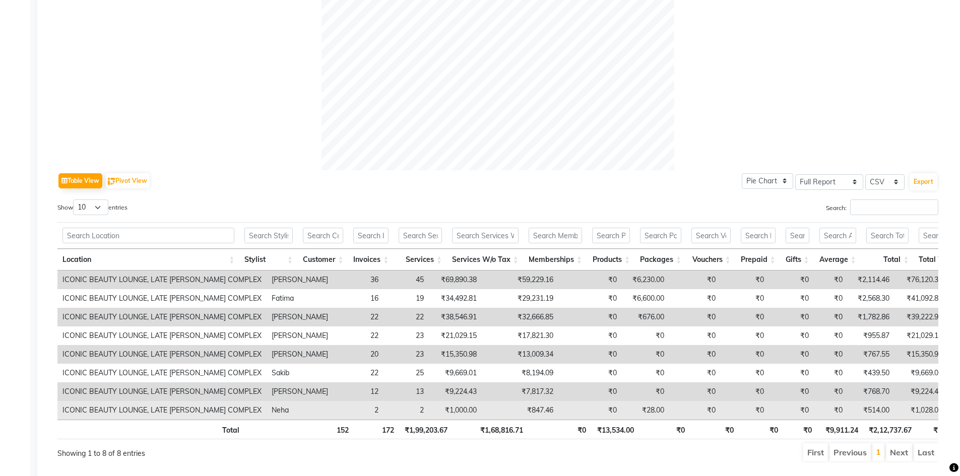
scroll to position [504, 0]
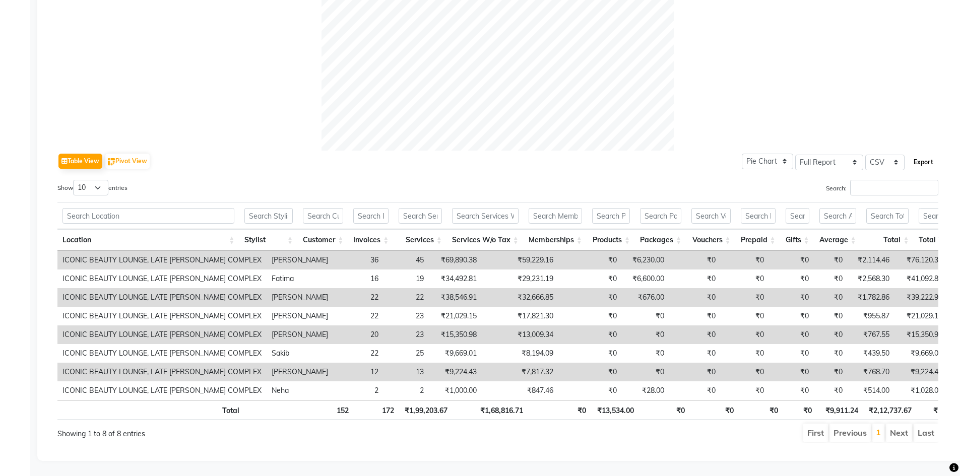
click at [914, 159] on button "Export" at bounding box center [923, 162] width 28 height 17
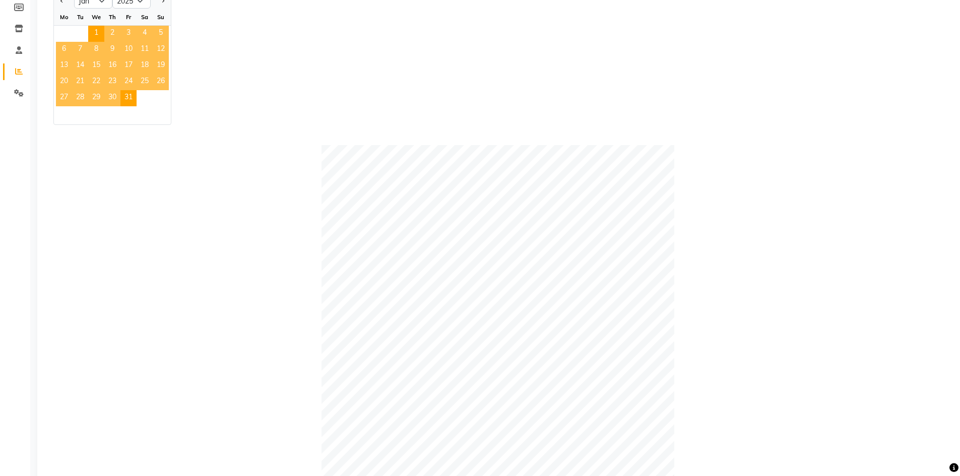
scroll to position [0, 0]
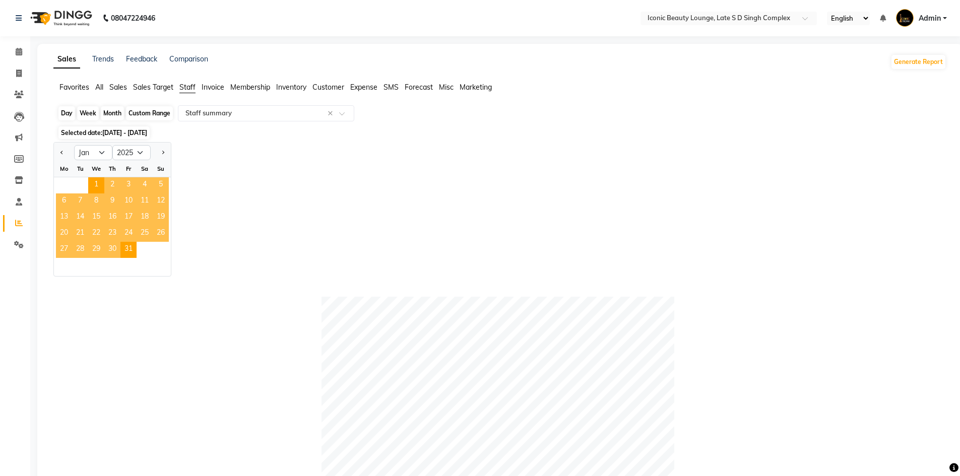
click at [109, 115] on div "Month" at bounding box center [112, 113] width 23 height 14
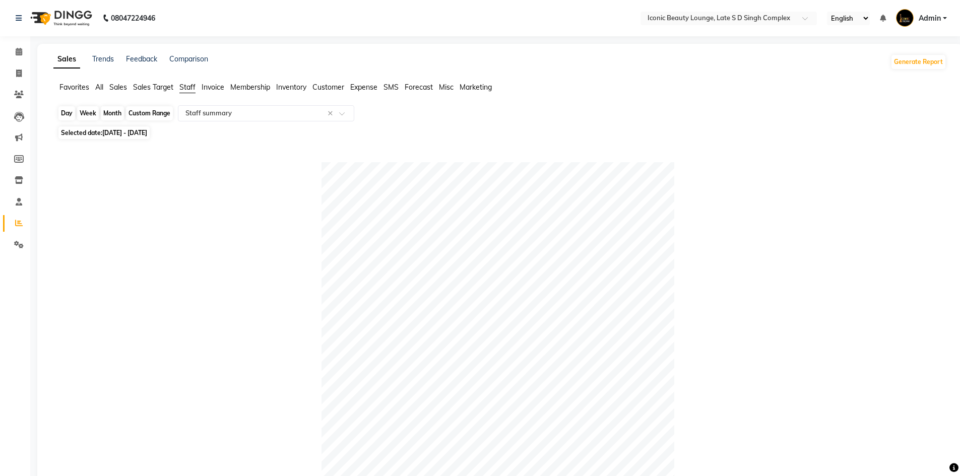
click at [117, 116] on div "Month" at bounding box center [112, 113] width 23 height 14
select select "2025"
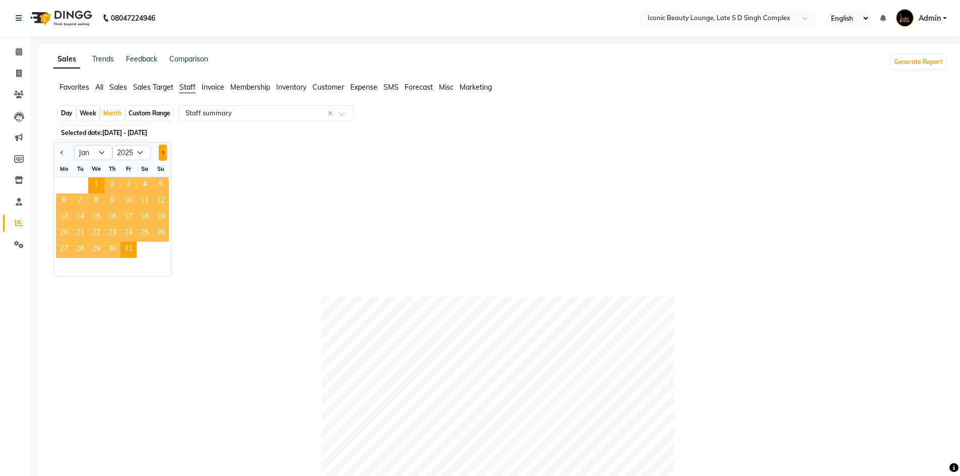
click at [164, 155] on button "Next month" at bounding box center [163, 153] width 8 height 16
select select "2"
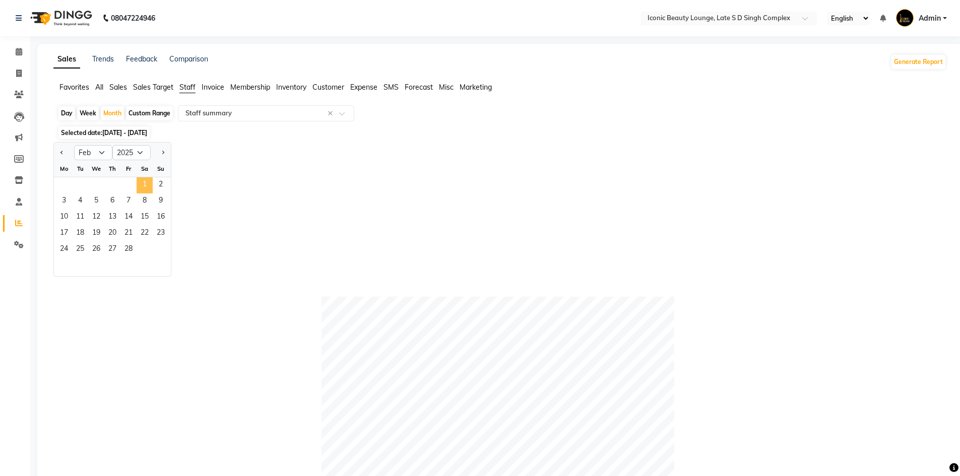
click at [145, 186] on span "1" at bounding box center [145, 185] width 16 height 16
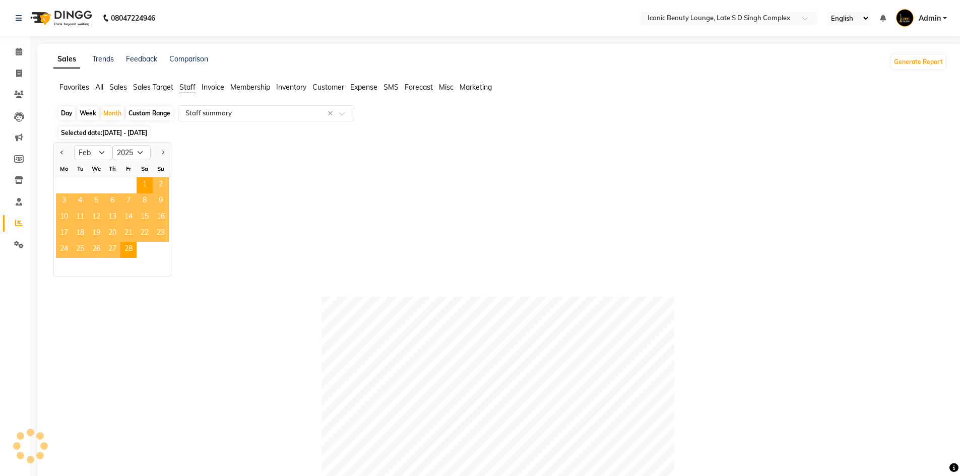
scroll to position [252, 0]
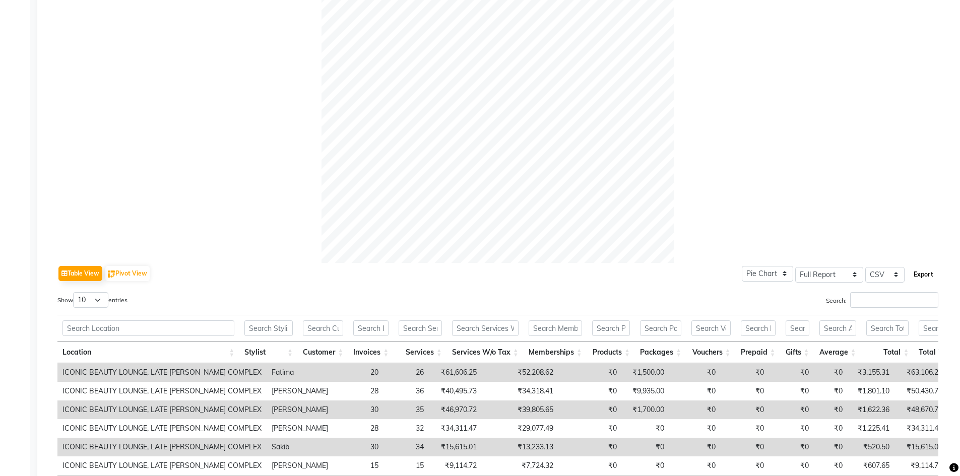
click at [929, 278] on button "Export" at bounding box center [923, 274] width 28 height 17
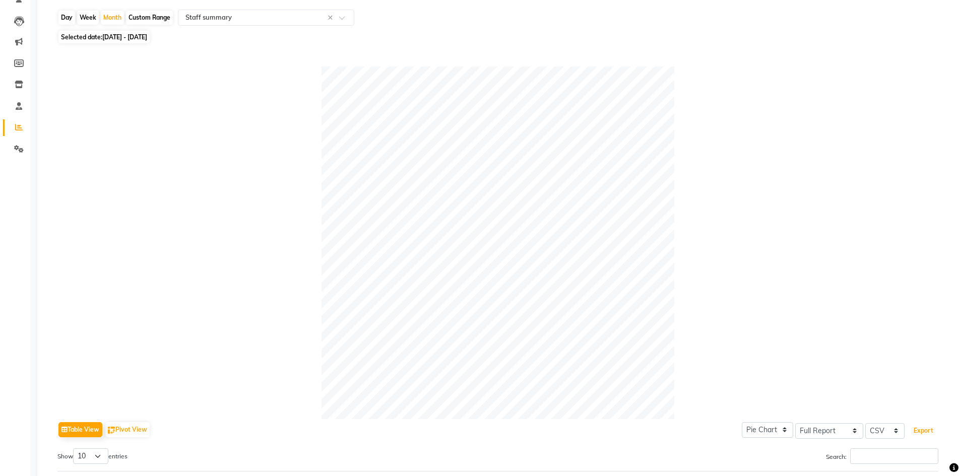
scroll to position [0, 0]
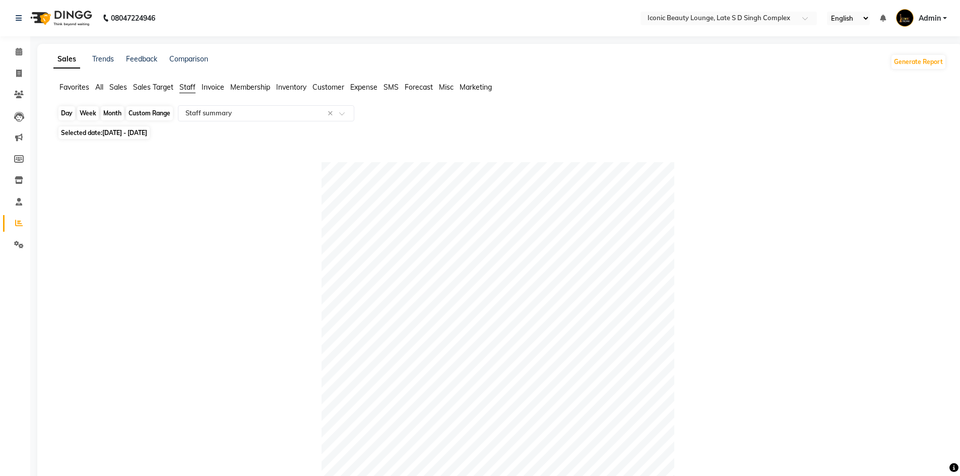
click at [115, 113] on div "Month" at bounding box center [112, 113] width 23 height 14
select select "2"
select select "2025"
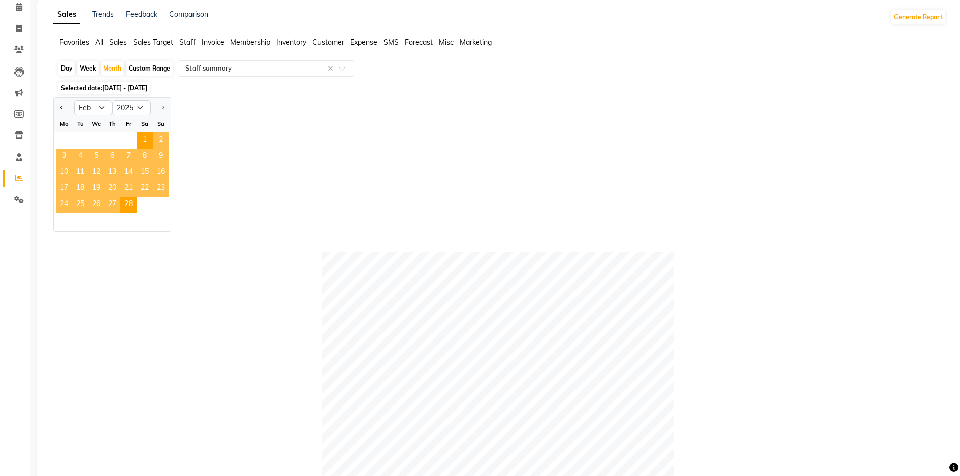
scroll to position [42, 0]
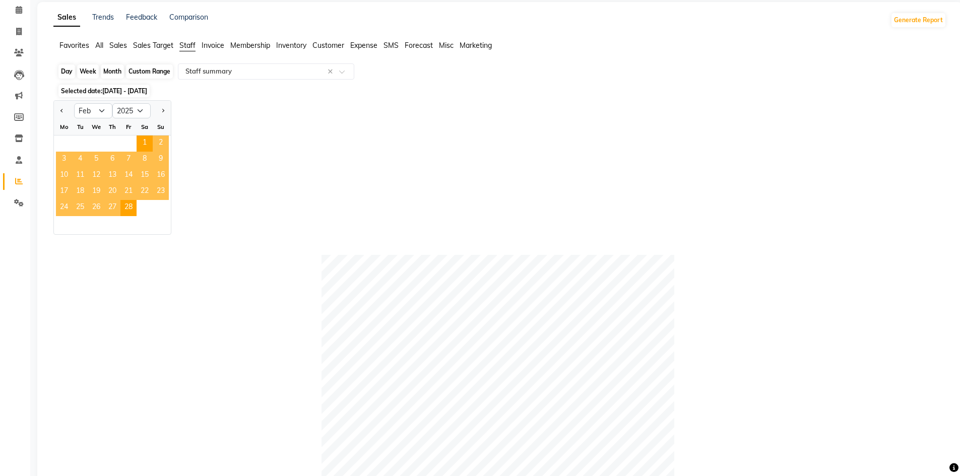
click at [105, 72] on div "Month" at bounding box center [112, 71] width 23 height 14
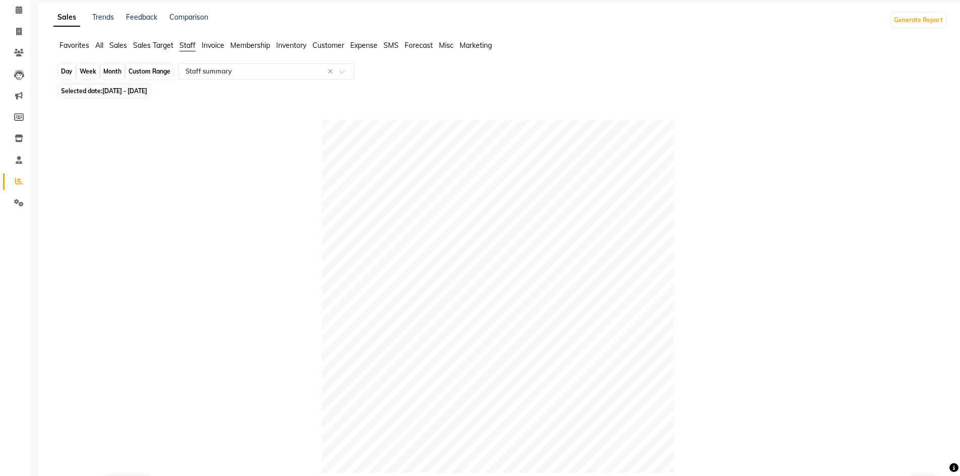
click at [113, 68] on div "Month" at bounding box center [112, 71] width 23 height 14
select select "2"
select select "2025"
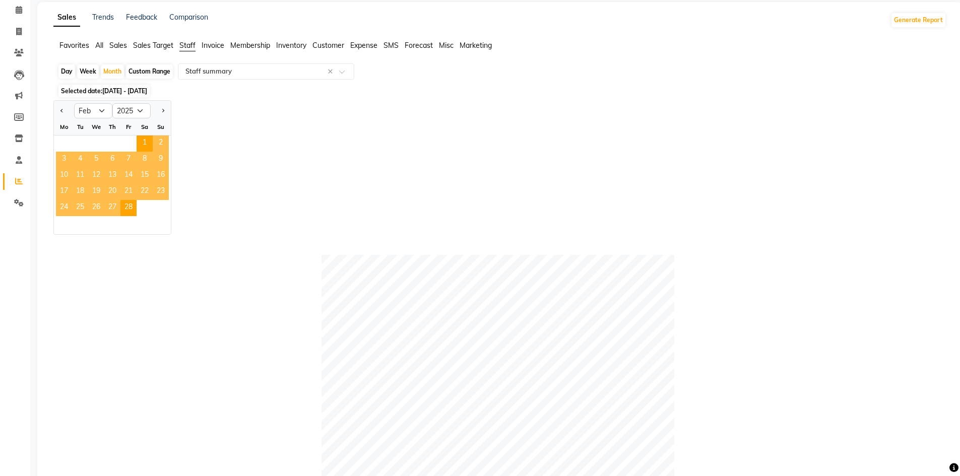
click at [157, 107] on div at bounding box center [161, 111] width 20 height 16
click at [164, 107] on button "Next month" at bounding box center [163, 111] width 8 height 16
select select "3"
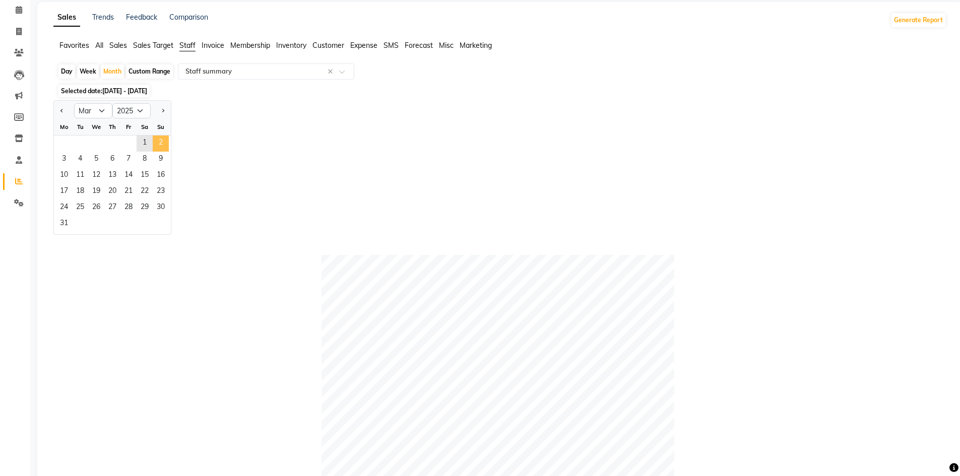
click at [154, 151] on span "2" at bounding box center [161, 144] width 16 height 16
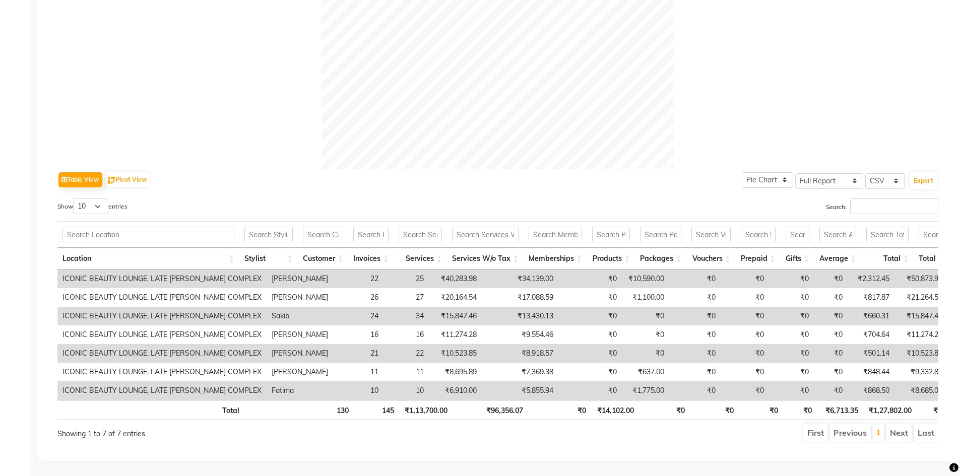
scroll to position [361, 0]
click at [922, 172] on button "Export" at bounding box center [923, 180] width 28 height 17
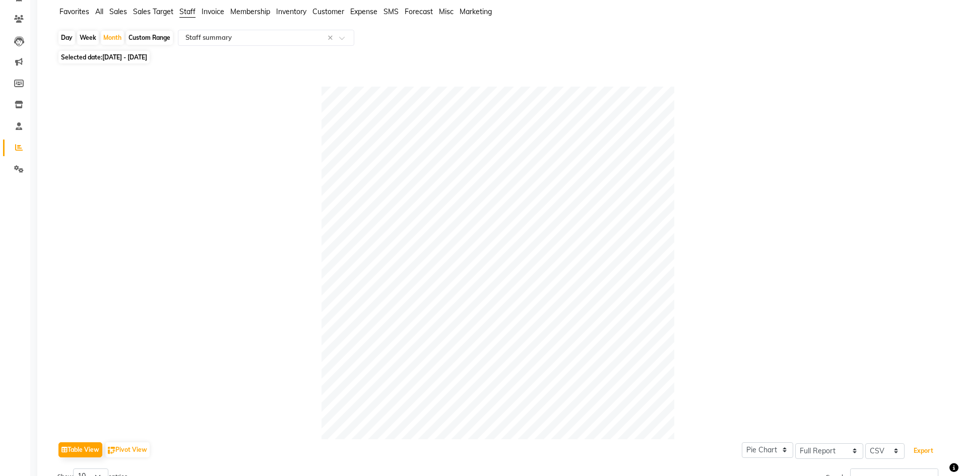
scroll to position [0, 0]
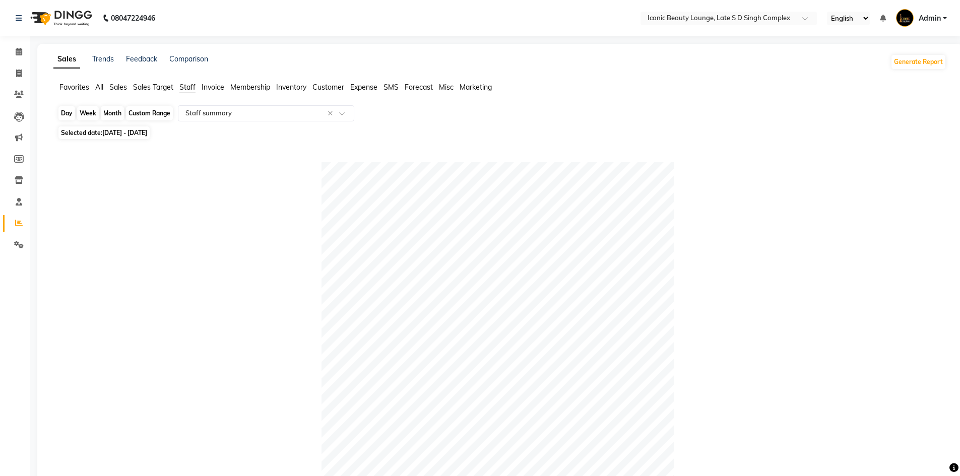
click at [115, 111] on div "Month" at bounding box center [112, 113] width 23 height 14
select select "3"
select select "2025"
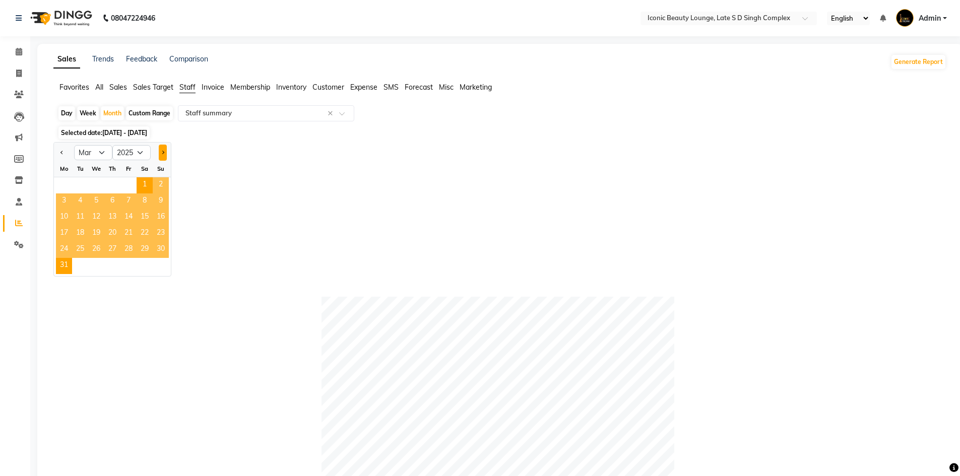
click at [164, 153] on button "Next month" at bounding box center [163, 153] width 8 height 16
select select "4"
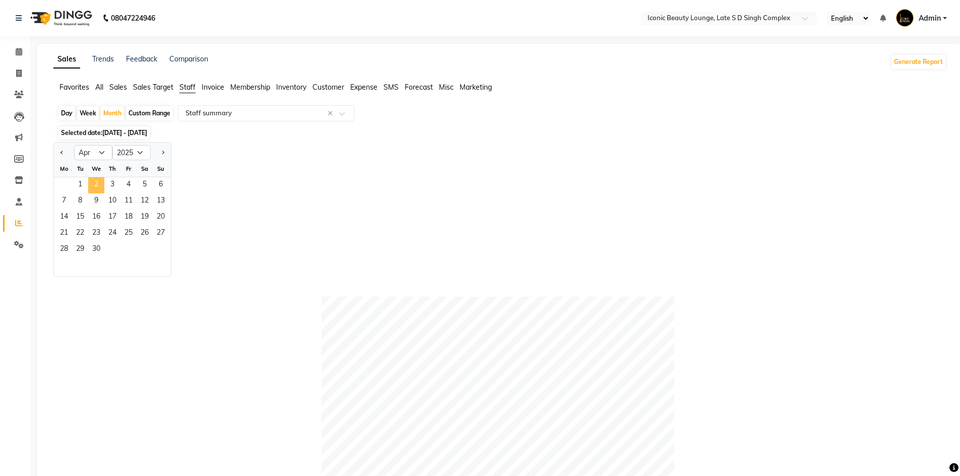
click at [100, 182] on span "2" at bounding box center [96, 185] width 16 height 16
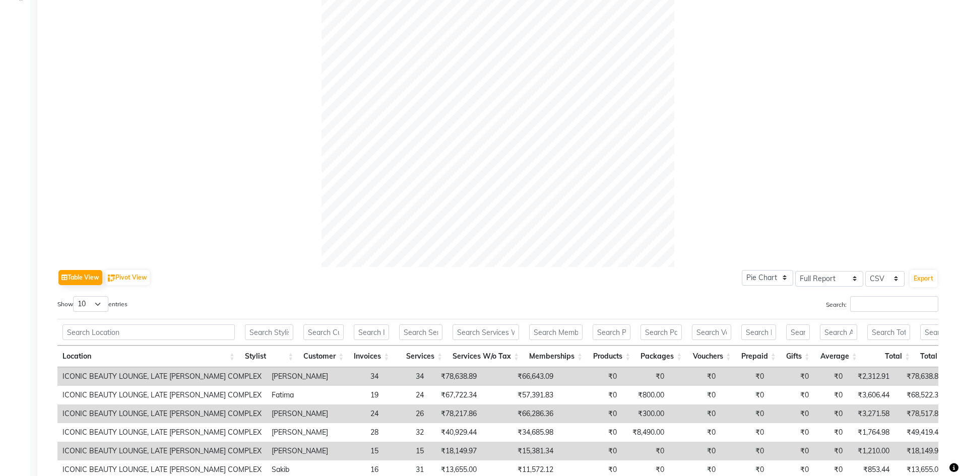
scroll to position [252, 0]
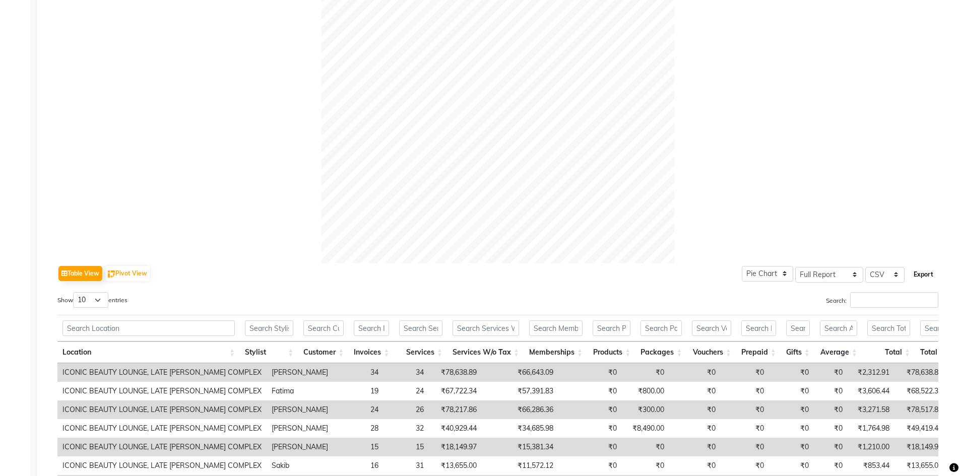
click at [933, 267] on button "Export" at bounding box center [923, 274] width 28 height 17
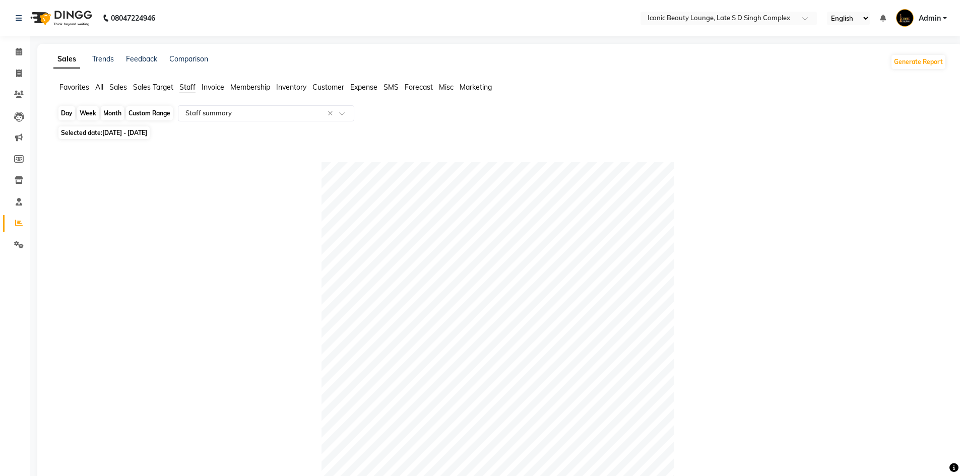
click at [108, 106] on div "Month" at bounding box center [112, 113] width 23 height 14
select select "4"
select select "2025"
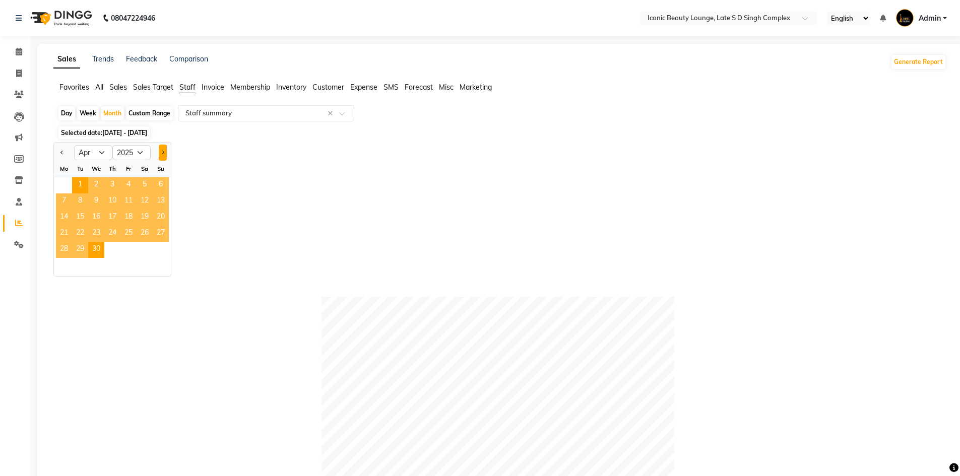
click at [159, 157] on button "Next month" at bounding box center [163, 153] width 8 height 16
select select "5"
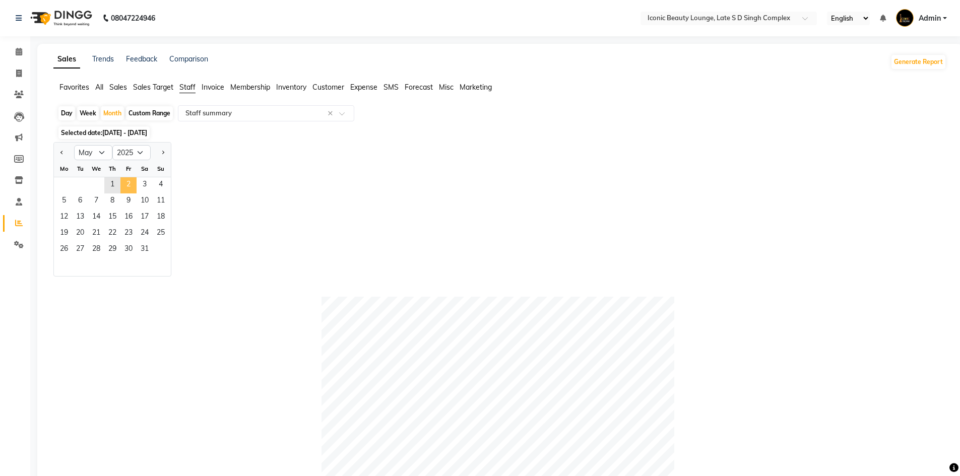
click at [122, 183] on span "2" at bounding box center [128, 185] width 16 height 16
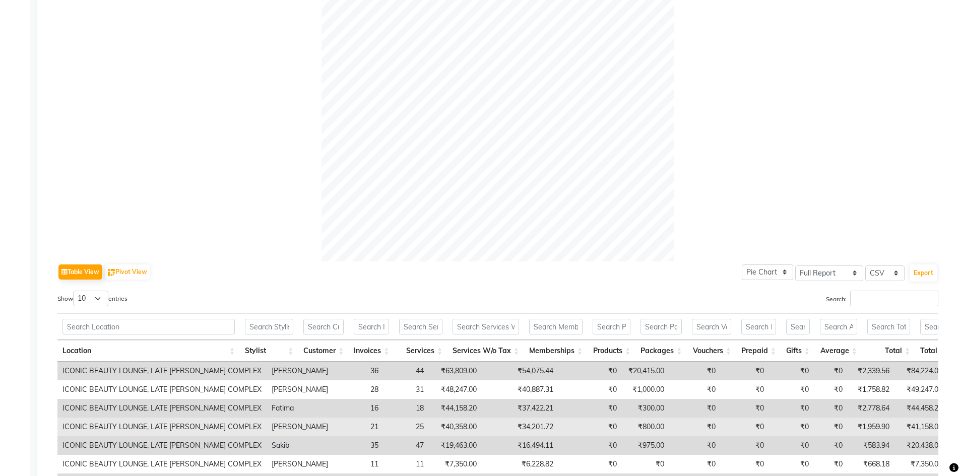
scroll to position [361, 0]
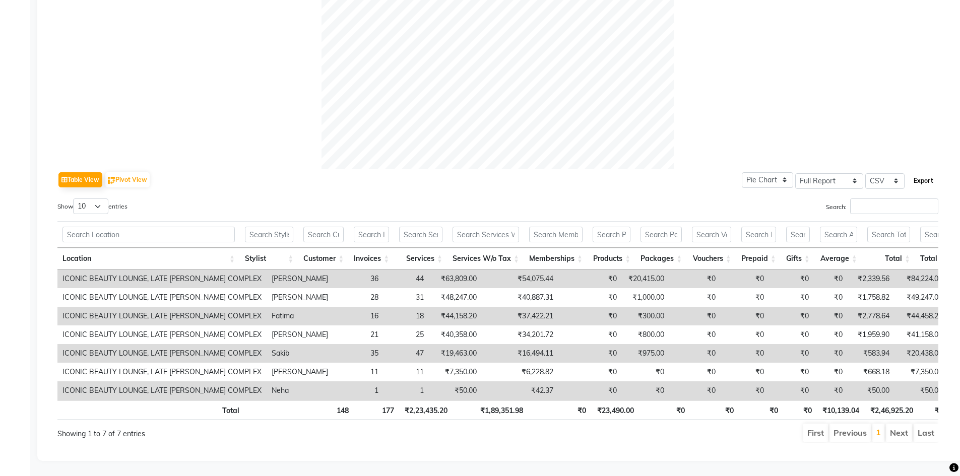
click at [928, 172] on button "Export" at bounding box center [923, 180] width 28 height 17
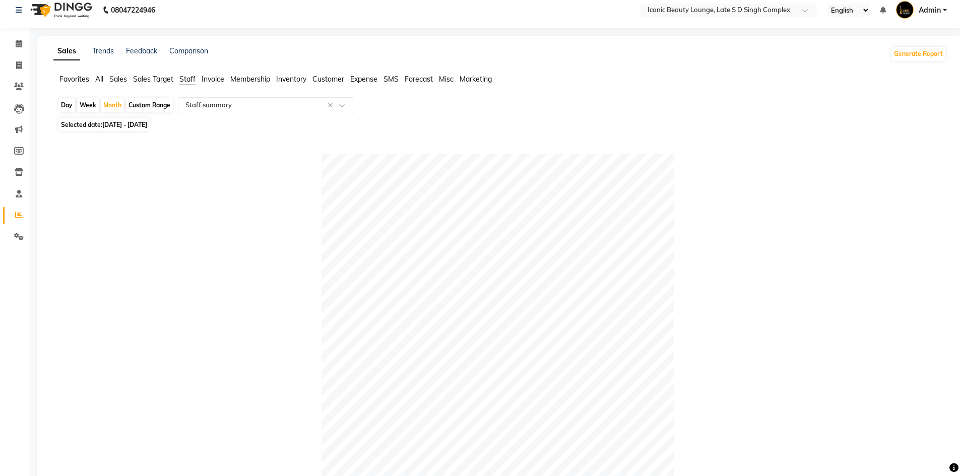
scroll to position [0, 0]
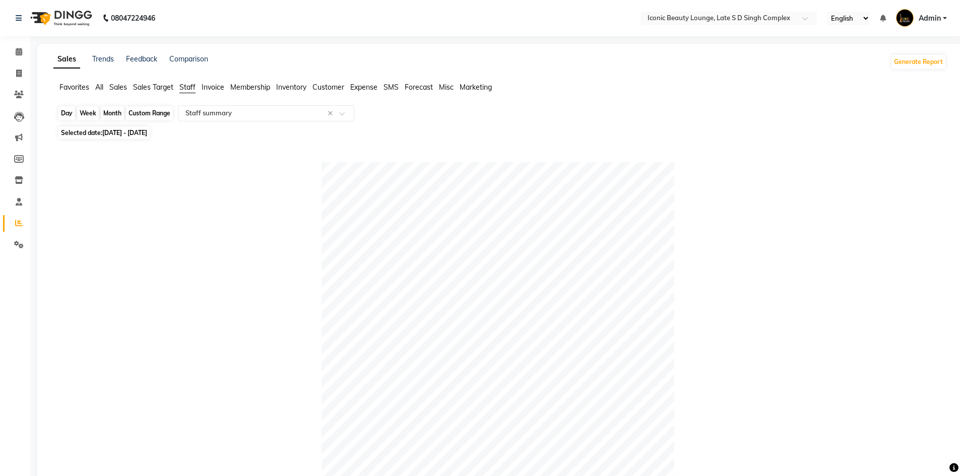
click at [115, 109] on div "Month" at bounding box center [112, 113] width 23 height 14
select select "5"
select select "2025"
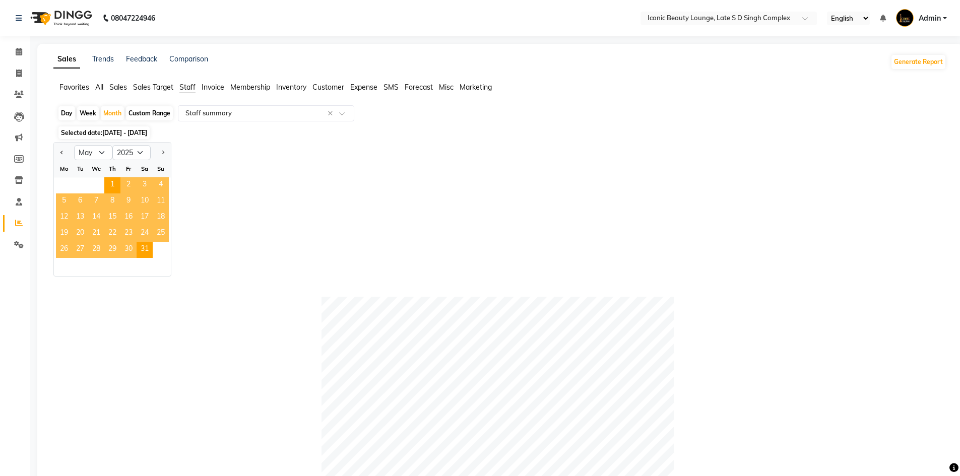
click at [155, 153] on div at bounding box center [161, 153] width 20 height 16
click at [162, 155] on button "Next month" at bounding box center [163, 153] width 8 height 16
select select "6"
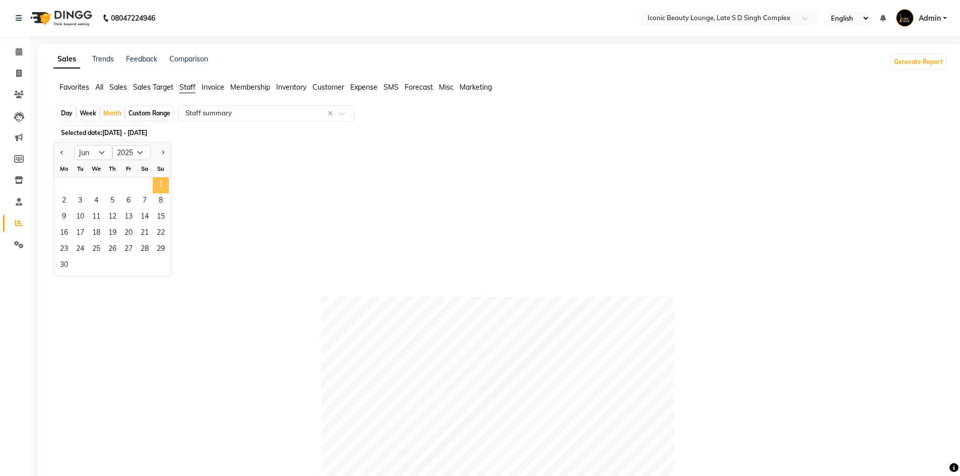
click at [159, 188] on span "1" at bounding box center [161, 185] width 16 height 16
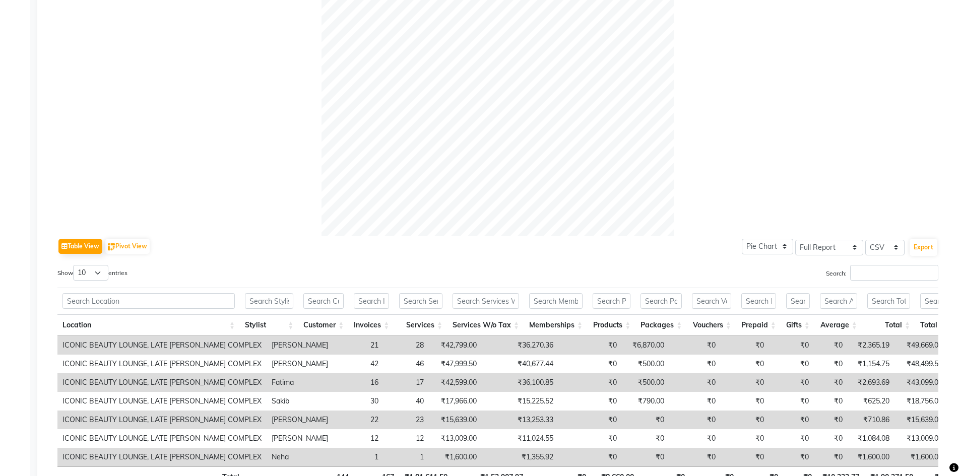
scroll to position [361, 0]
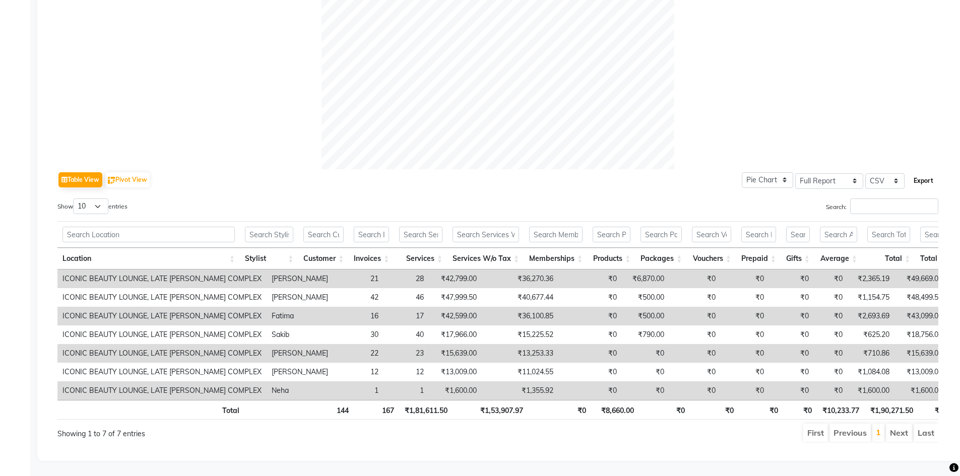
click at [927, 172] on button "Export" at bounding box center [923, 180] width 28 height 17
click at [558, 307] on td "₹0" at bounding box center [589, 316] width 63 height 19
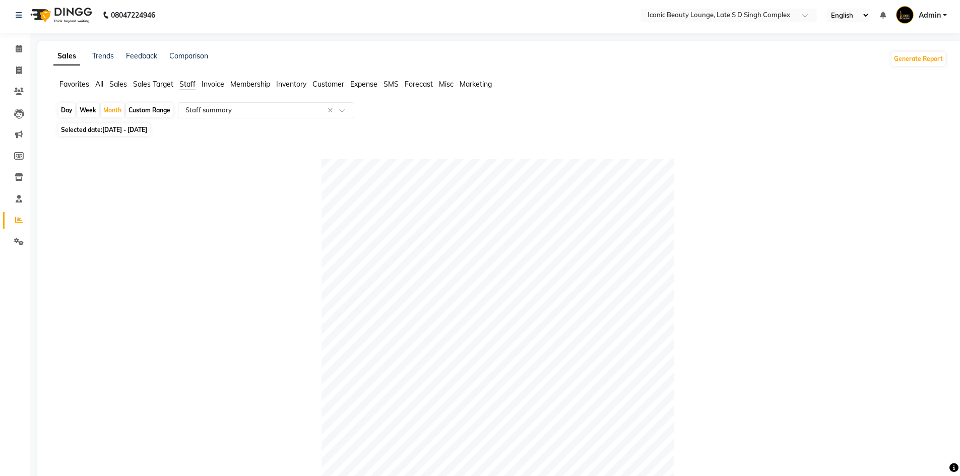
scroll to position [0, 0]
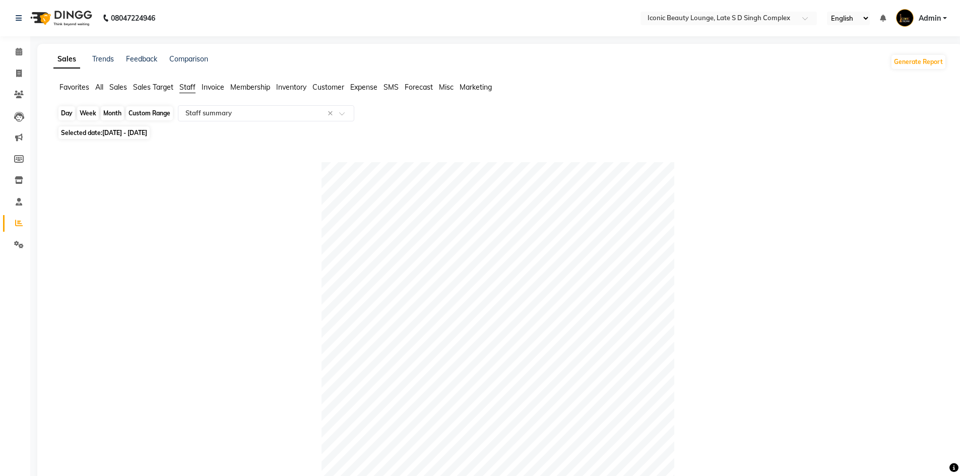
click at [101, 111] on div "Month" at bounding box center [112, 113] width 23 height 14
select select "6"
select select "2025"
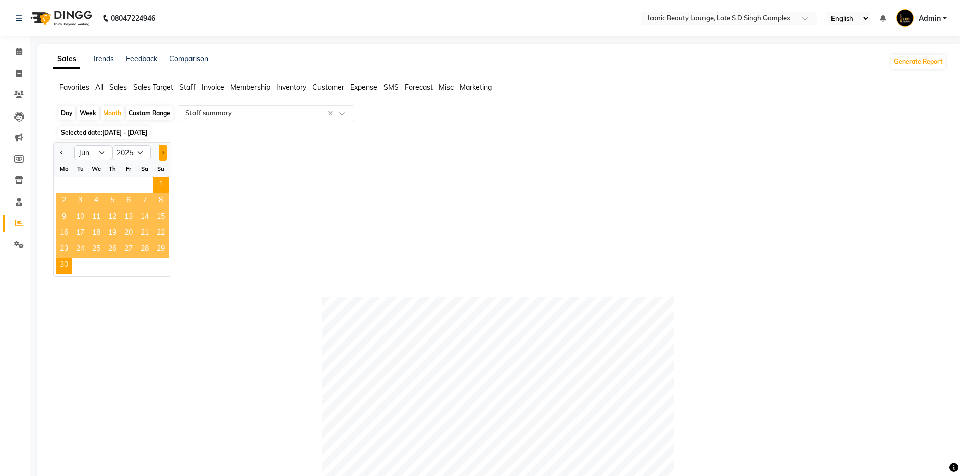
click at [161, 153] on span "Next month" at bounding box center [163, 153] width 4 height 4
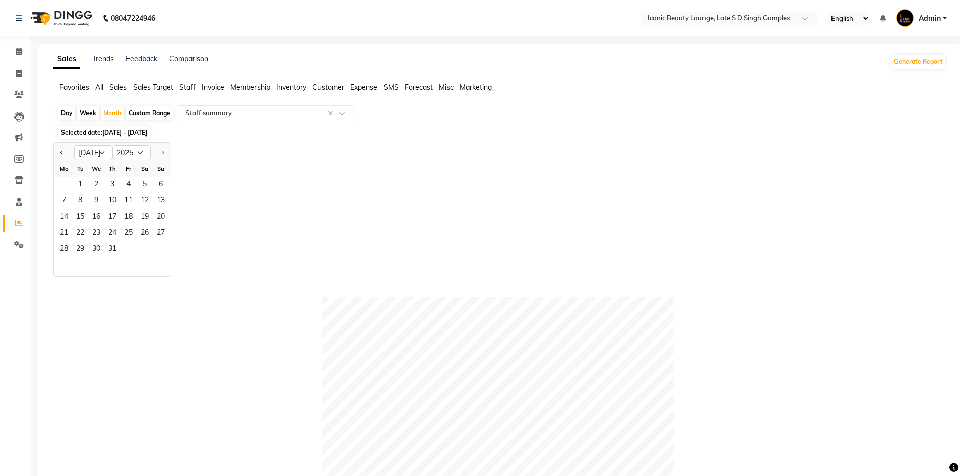
drag, startPoint x: 60, startPoint y: 156, endPoint x: 130, endPoint y: 164, distance: 70.5
click at [60, 156] on button "Previous month" at bounding box center [62, 153] width 8 height 16
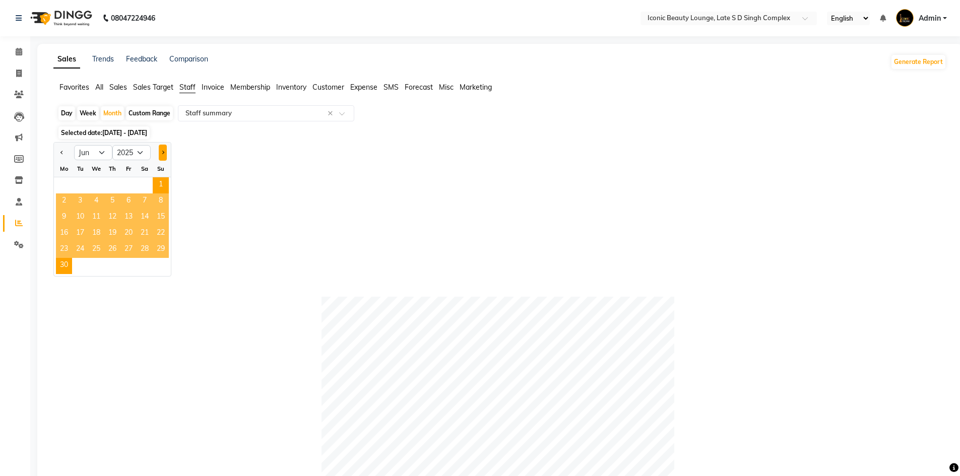
click at [161, 156] on button "Next month" at bounding box center [163, 153] width 8 height 16
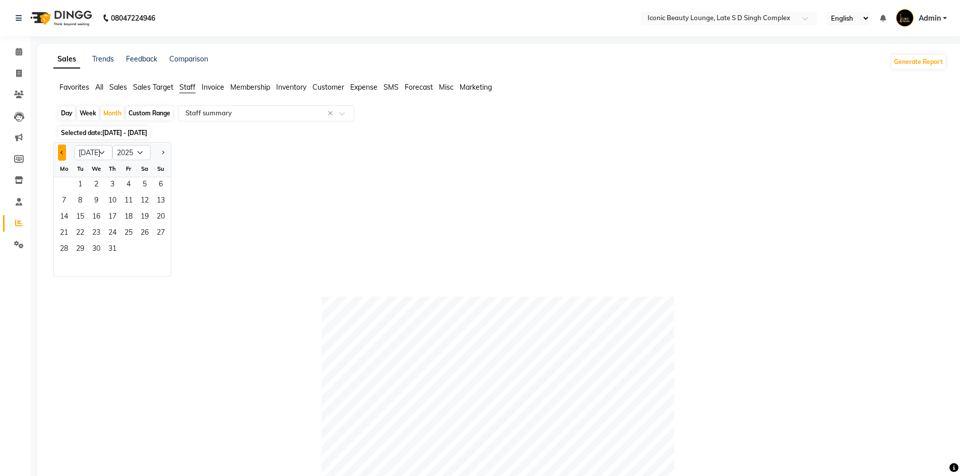
click at [63, 152] on span "Previous month" at bounding box center [62, 153] width 4 height 4
select select "6"
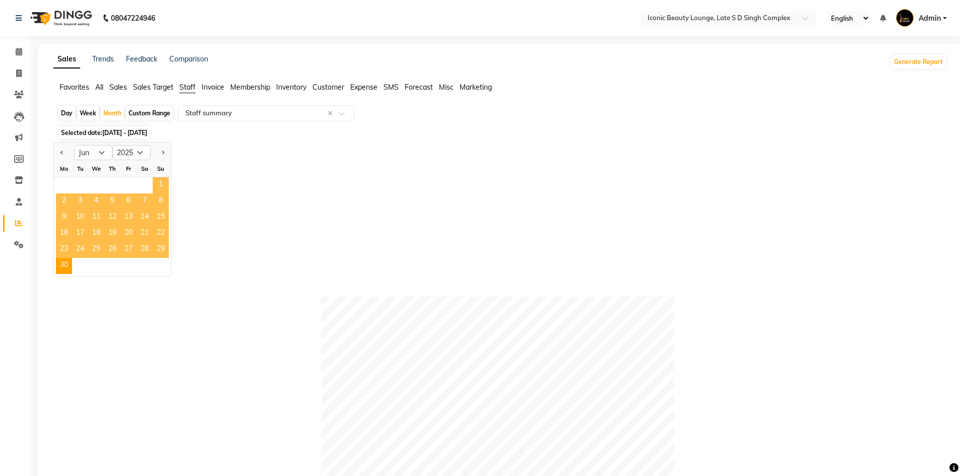
click at [159, 185] on span "1" at bounding box center [161, 185] width 16 height 16
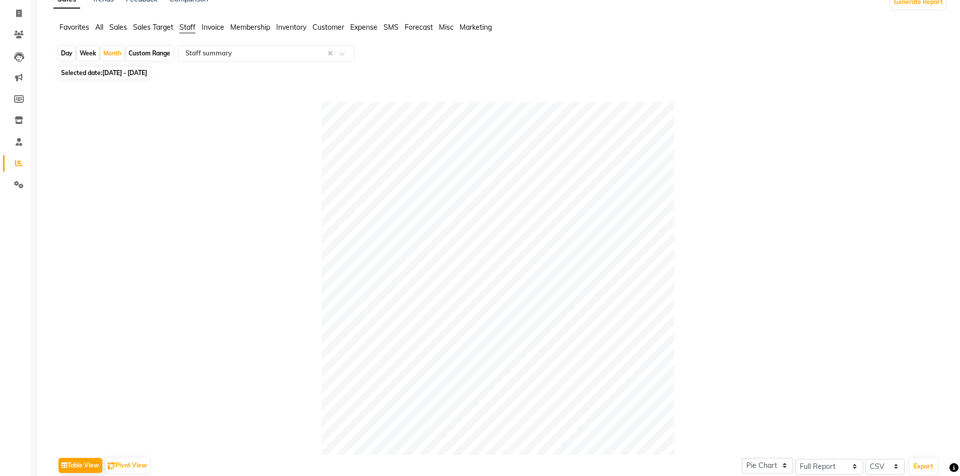
scroll to position [58, 0]
click at [117, 50] on div "Month" at bounding box center [112, 55] width 23 height 14
select select "6"
select select "2025"
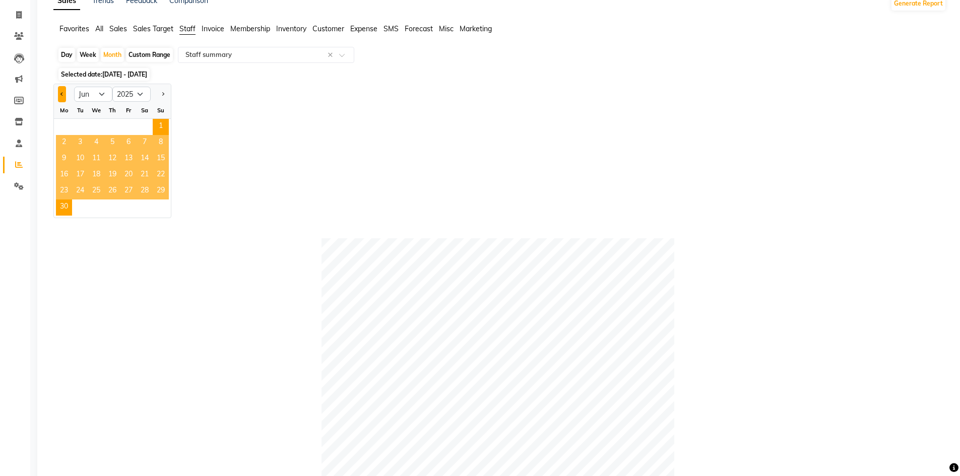
click at [62, 99] on button "Previous month" at bounding box center [62, 94] width 8 height 16
select select "5"
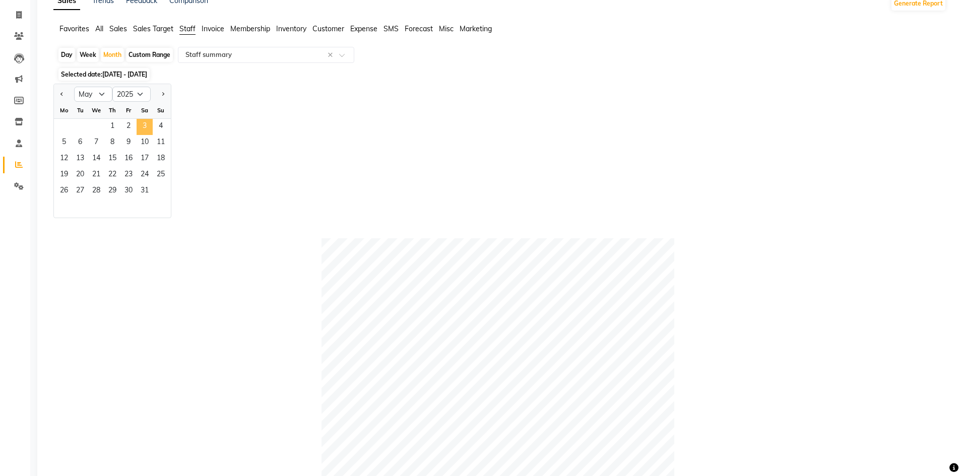
click at [146, 126] on span "3" at bounding box center [145, 127] width 16 height 16
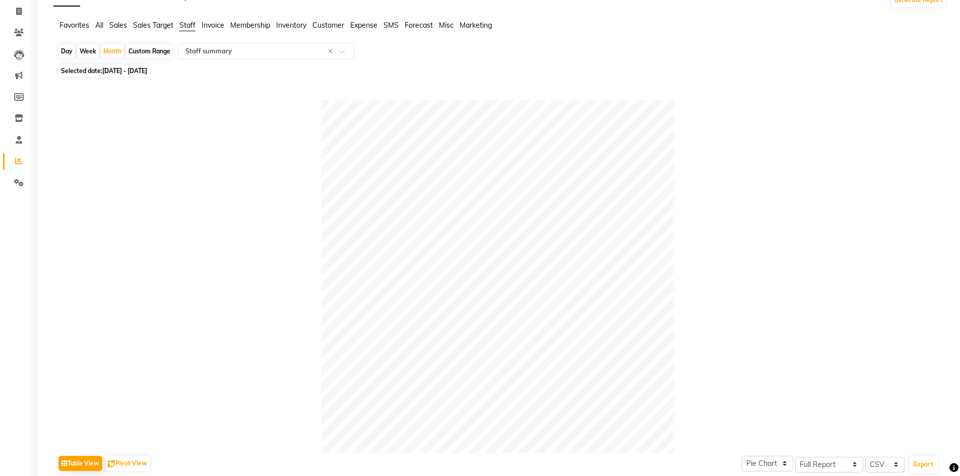
scroll to position [0, 0]
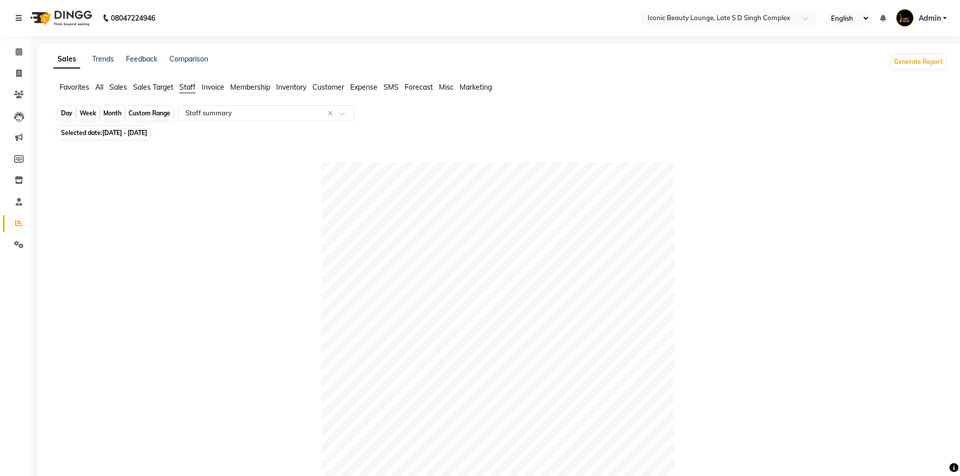
click at [114, 113] on div "Month" at bounding box center [112, 113] width 23 height 14
select select "5"
select select "2025"
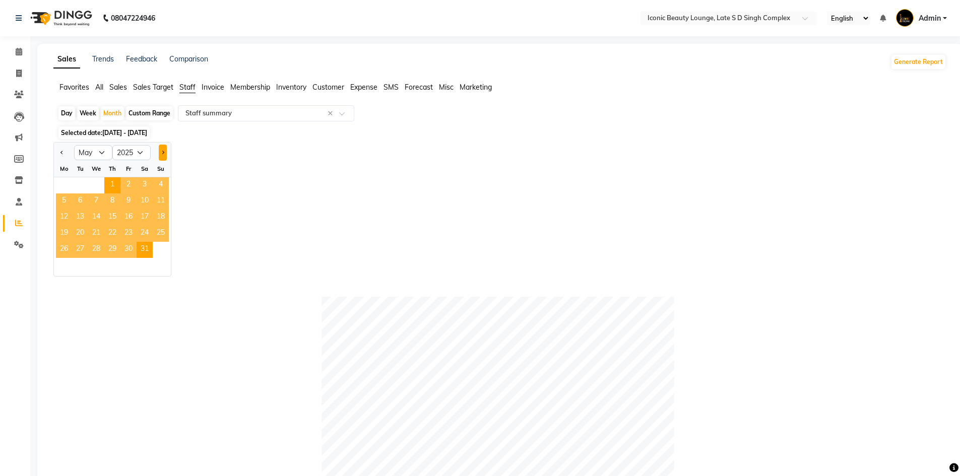
click at [166, 151] on button "Next month" at bounding box center [163, 153] width 8 height 16
select select "6"
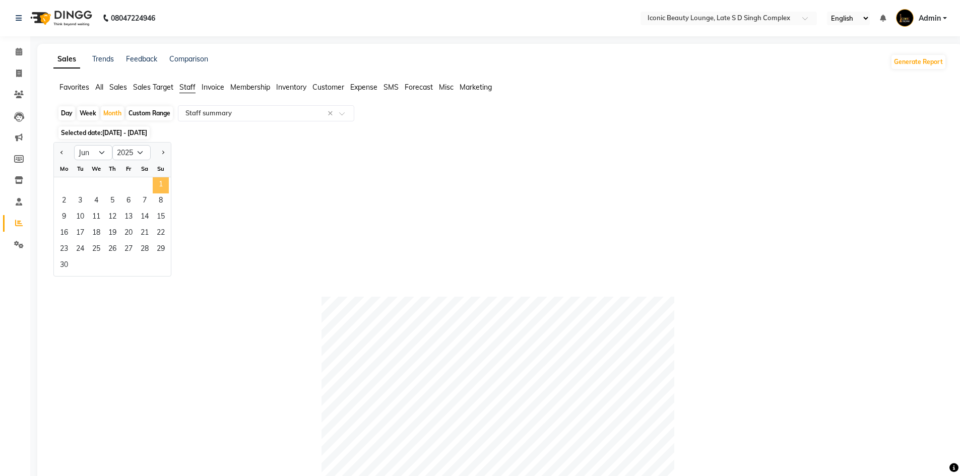
click at [156, 187] on span "1" at bounding box center [161, 185] width 16 height 16
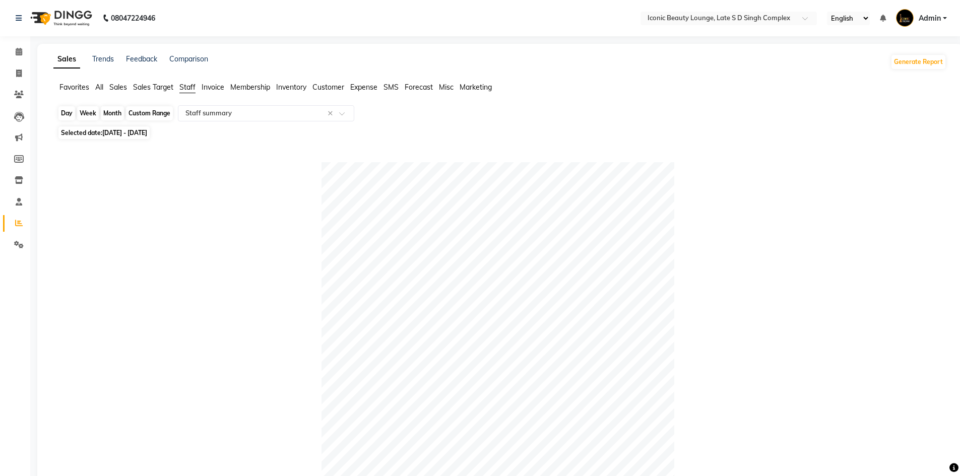
click at [115, 108] on div "Month" at bounding box center [112, 113] width 23 height 14
select select "6"
select select "2025"
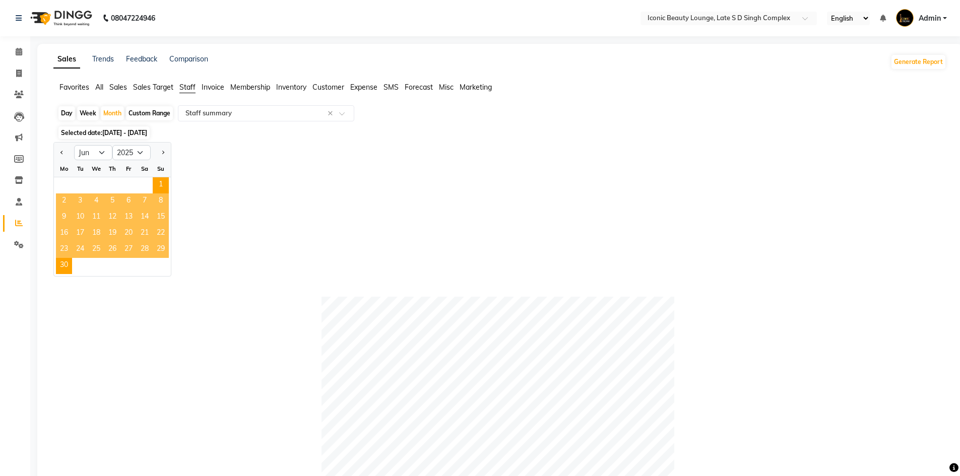
click at [167, 154] on div at bounding box center [161, 153] width 20 height 16
click at [170, 154] on div at bounding box center [161, 153] width 20 height 16
click at [163, 154] on button "Next month" at bounding box center [163, 153] width 8 height 16
select select "7"
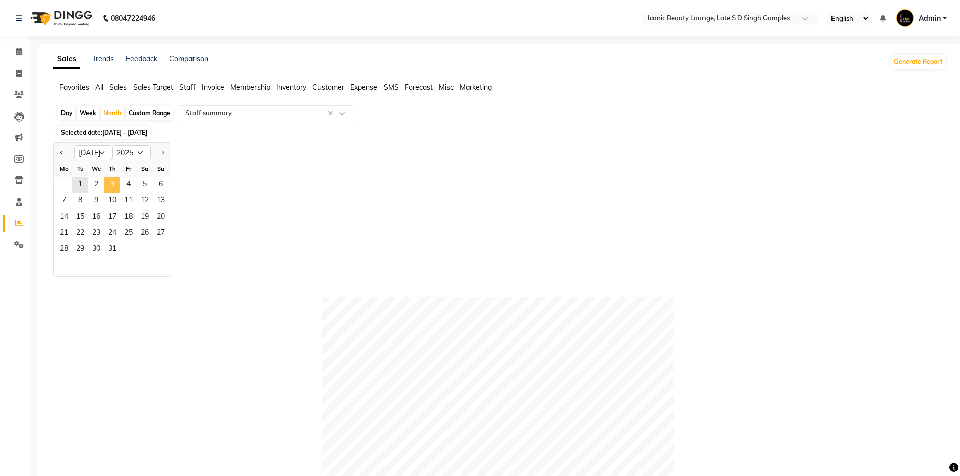
click at [119, 184] on span "3" at bounding box center [112, 185] width 16 height 16
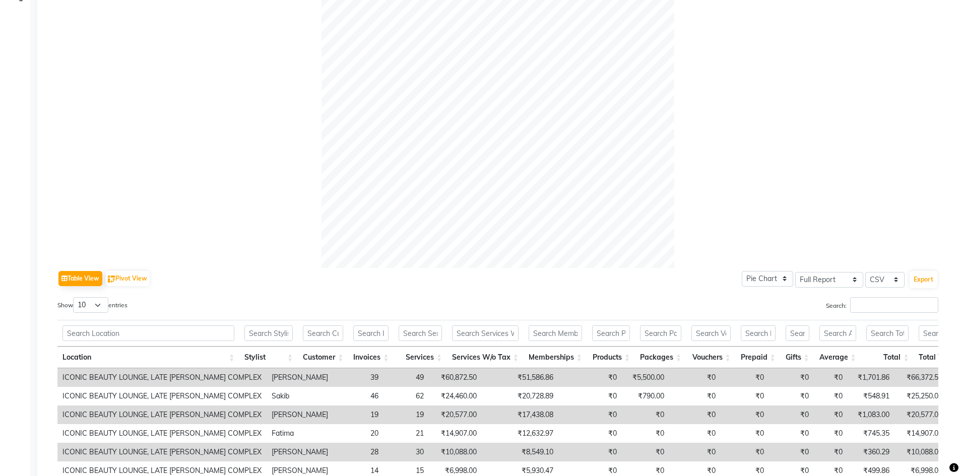
scroll to position [342, 0]
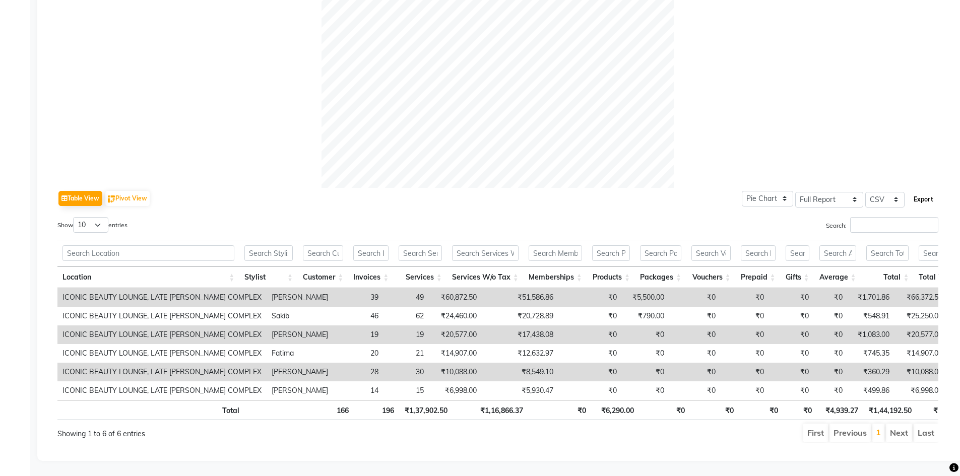
click at [921, 191] on button "Export" at bounding box center [923, 199] width 28 height 17
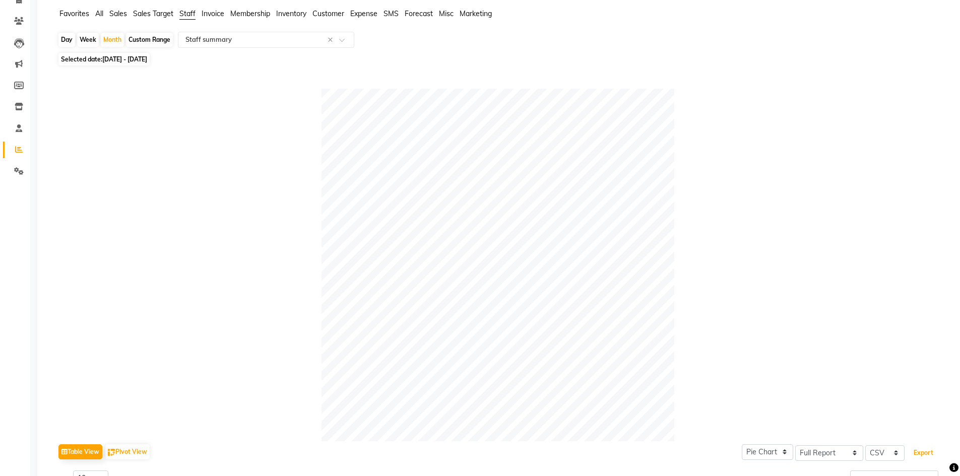
scroll to position [0, 0]
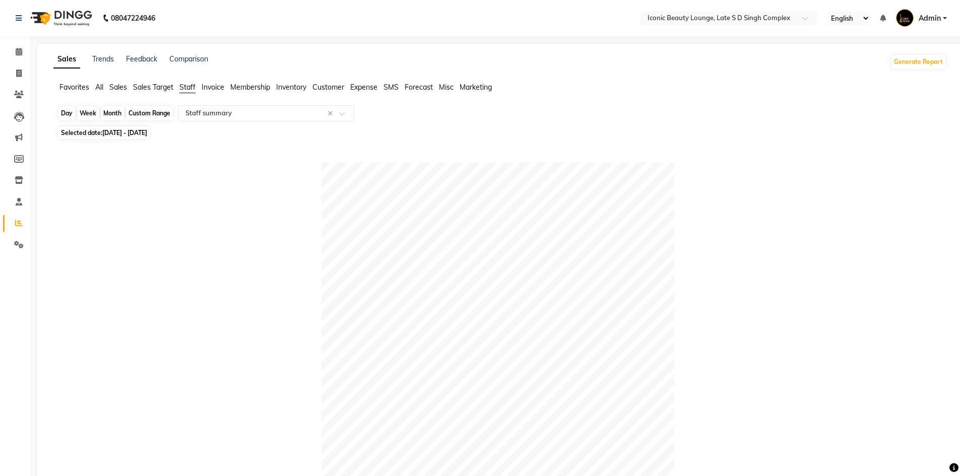
click at [116, 110] on div "Month" at bounding box center [112, 113] width 23 height 14
select select "7"
select select "2025"
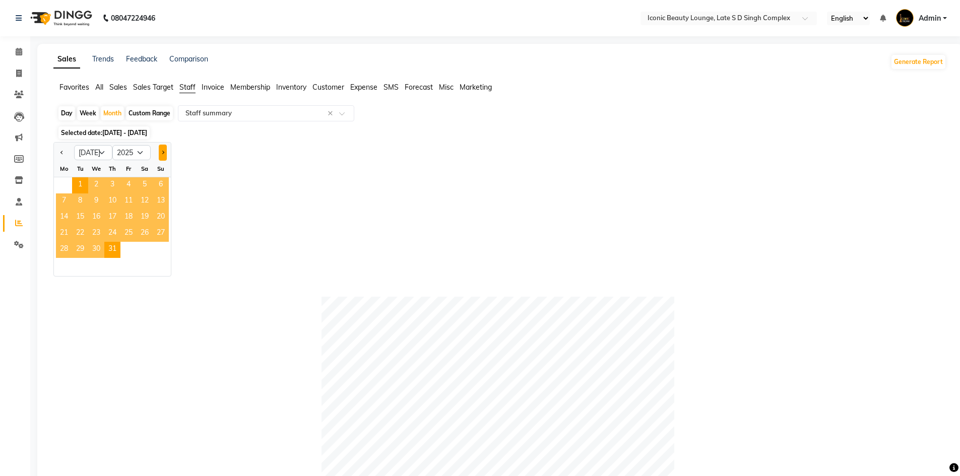
click at [163, 152] on span "Next month" at bounding box center [163, 153] width 4 height 4
select select "8"
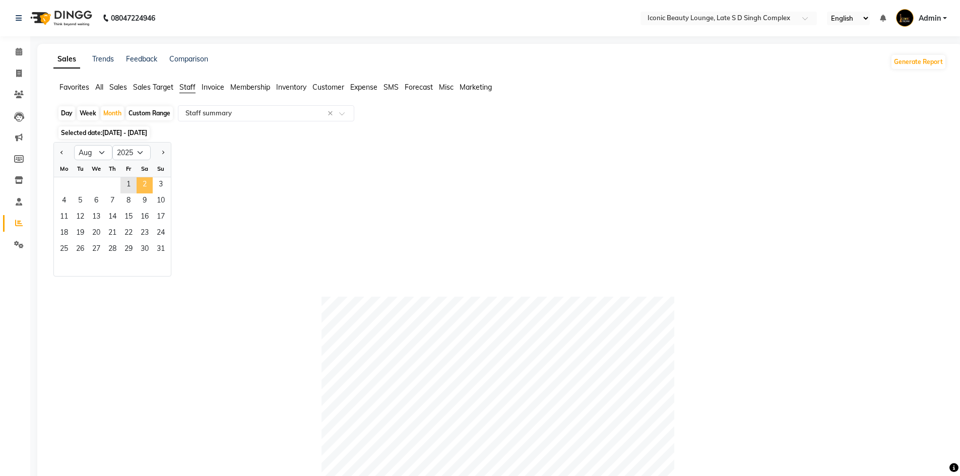
click at [143, 192] on span "2" at bounding box center [145, 185] width 16 height 16
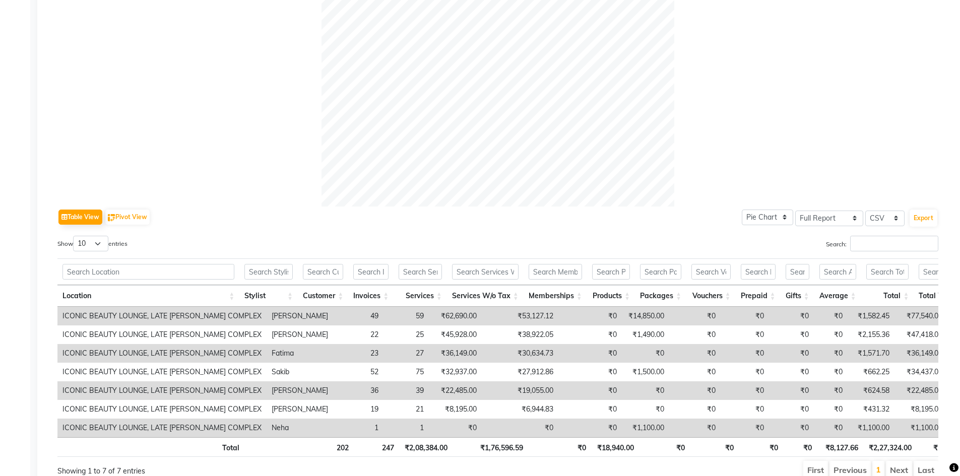
scroll to position [353, 0]
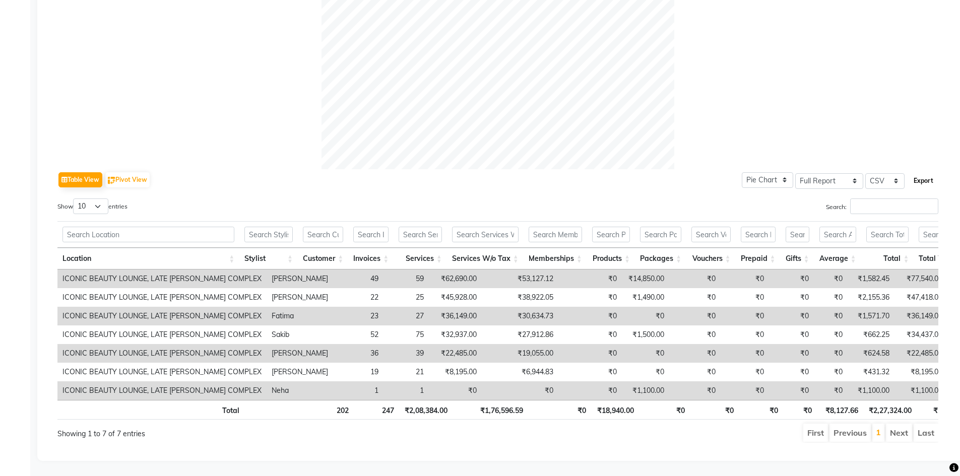
click at [921, 176] on button "Export" at bounding box center [923, 180] width 28 height 17
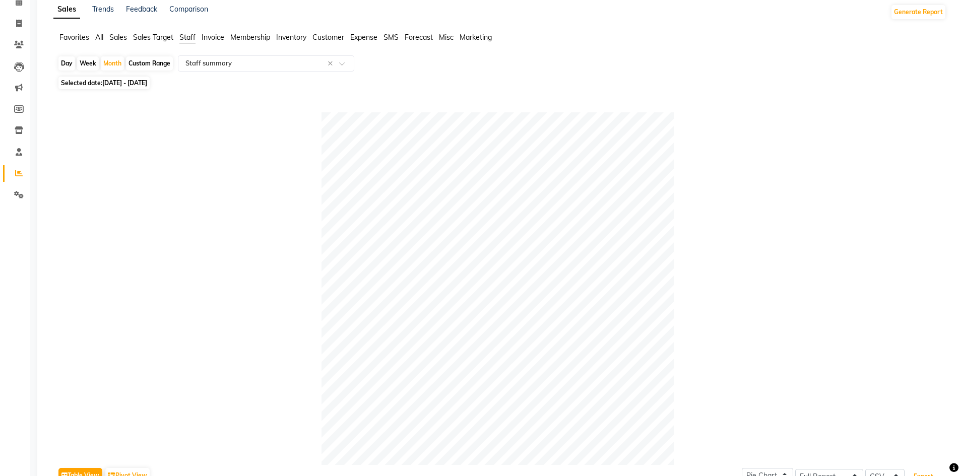
scroll to position [0, 0]
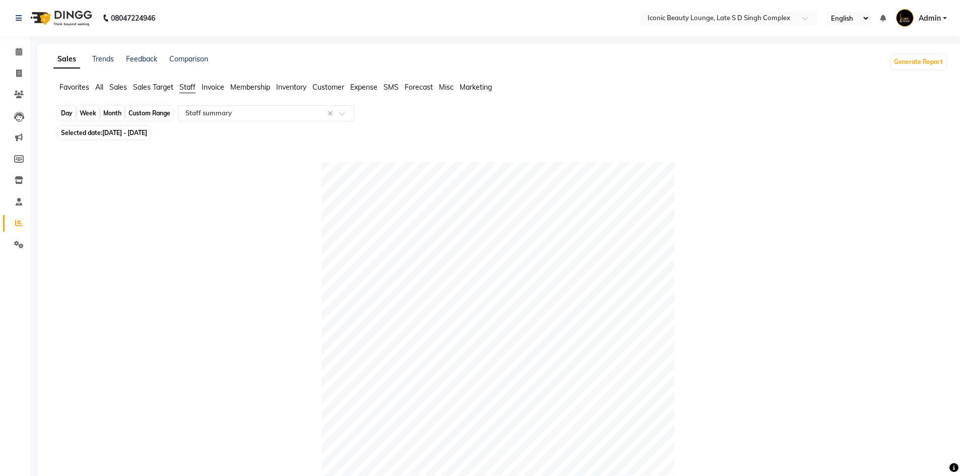
click at [112, 115] on div "Month" at bounding box center [112, 113] width 23 height 14
select select "8"
select select "2025"
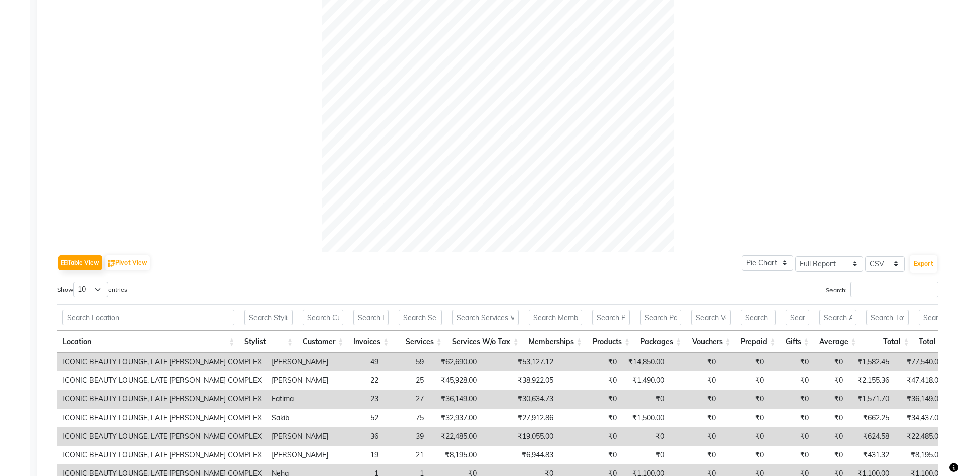
scroll to position [495, 0]
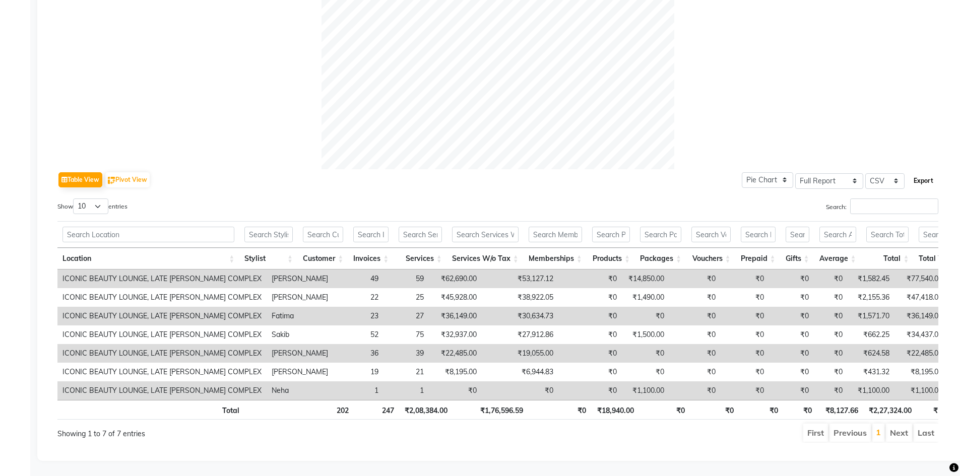
click at [926, 172] on button "Export" at bounding box center [923, 180] width 28 height 17
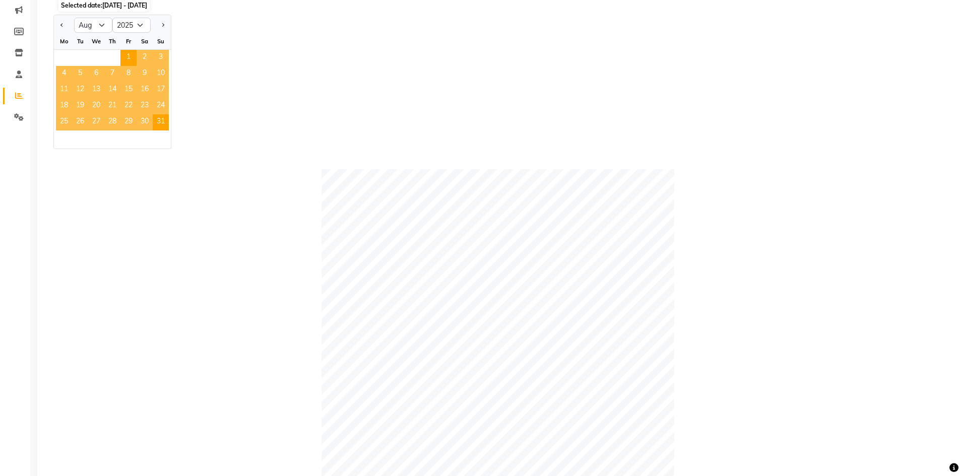
scroll to position [42, 0]
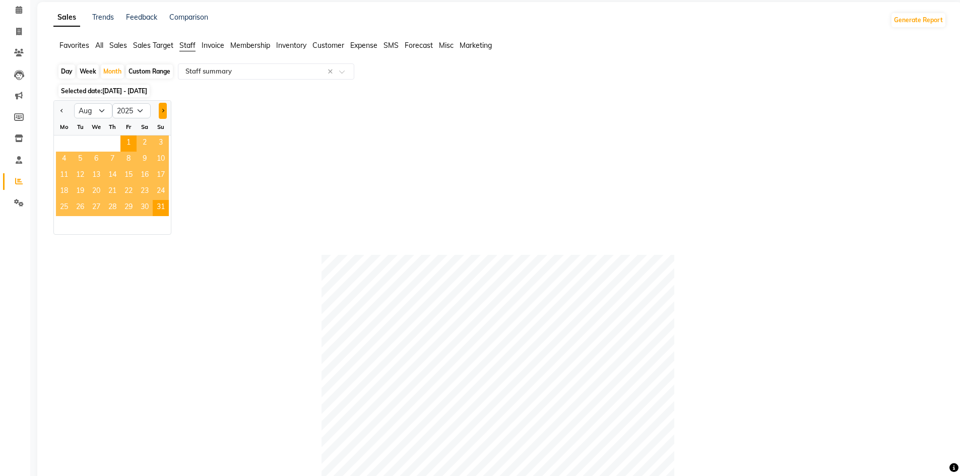
click at [159, 113] on button "Next month" at bounding box center [163, 111] width 8 height 16
select select "9"
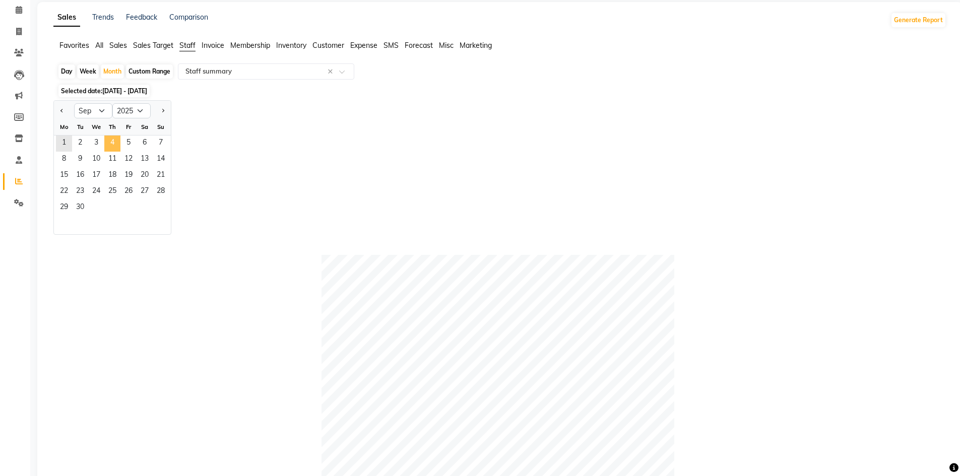
click at [107, 147] on span "4" at bounding box center [112, 144] width 16 height 16
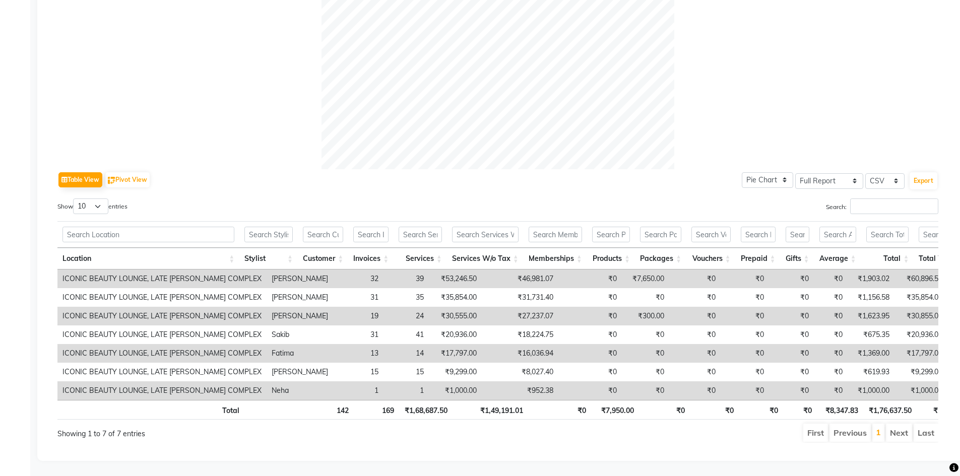
scroll to position [361, 0]
click at [926, 172] on button "Export" at bounding box center [923, 180] width 28 height 17
click at [523, 307] on td "₹27,237.07" at bounding box center [520, 316] width 77 height 19
